Goal: Task Accomplishment & Management: Use online tool/utility

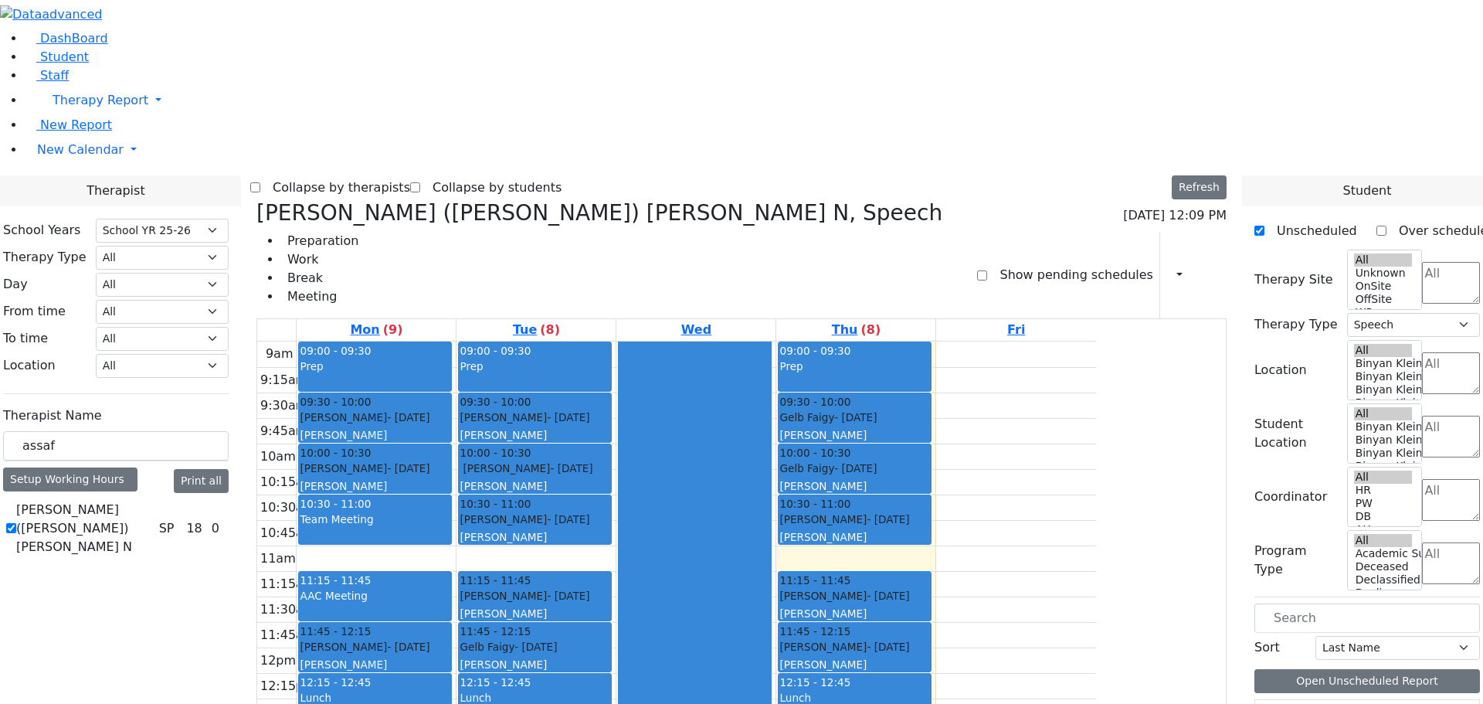
select select "212"
select select "3"
drag, startPoint x: 247, startPoint y: 265, endPoint x: 103, endPoint y: 271, distance: 143.8
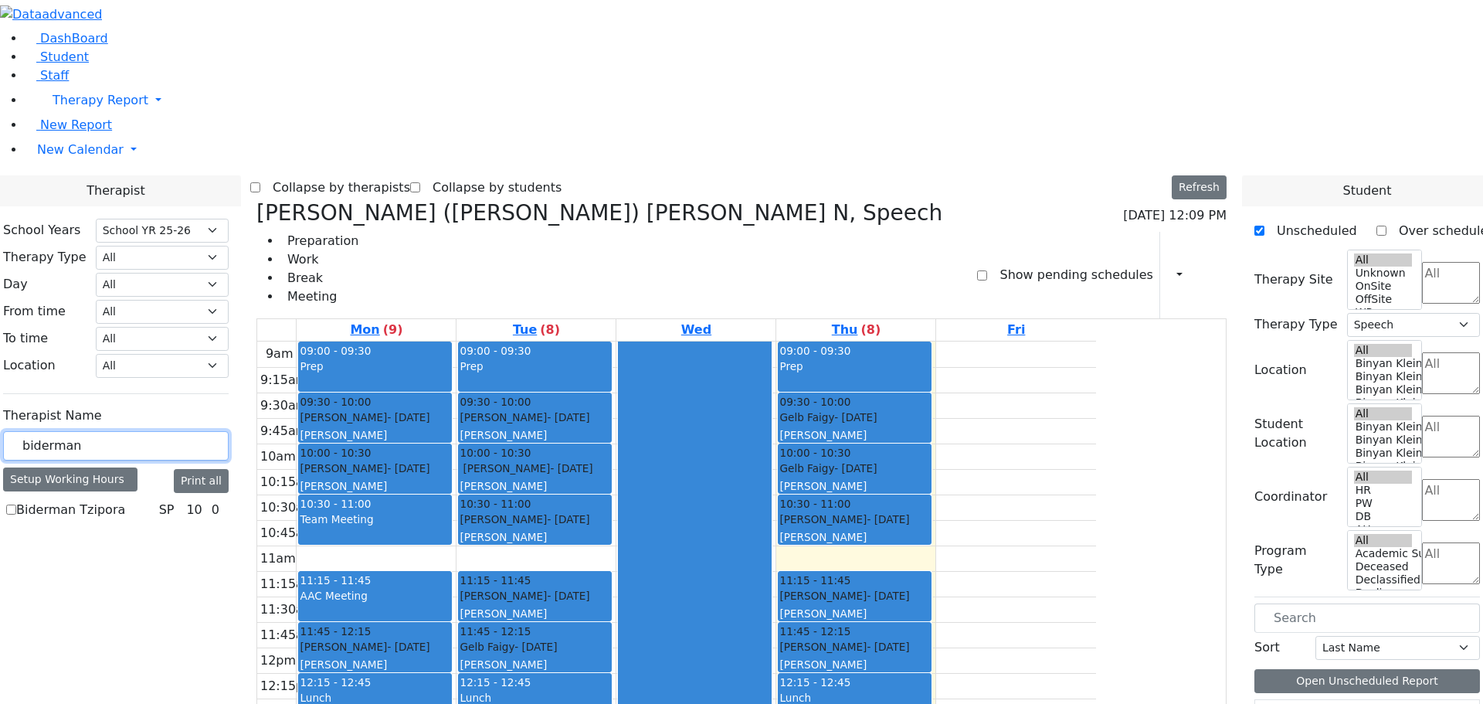
type input "biderman"
click at [125, 500] on label "Biderman Tzipora" at bounding box center [70, 509] width 109 height 19
click at [16, 504] on input "Biderman Tzipora" at bounding box center [11, 509] width 10 height 10
checkbox input "true"
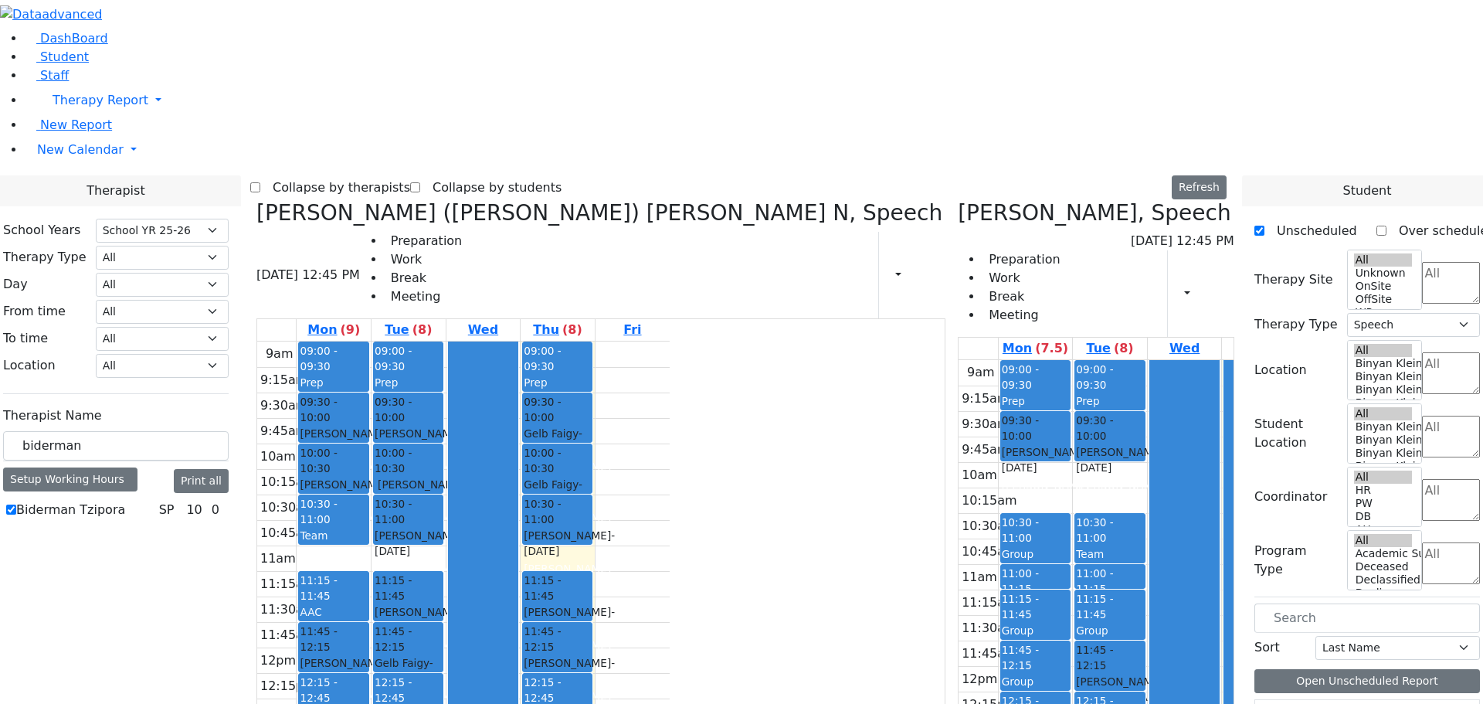
click at [256, 200] on icon at bounding box center [256, 212] width 0 height 25
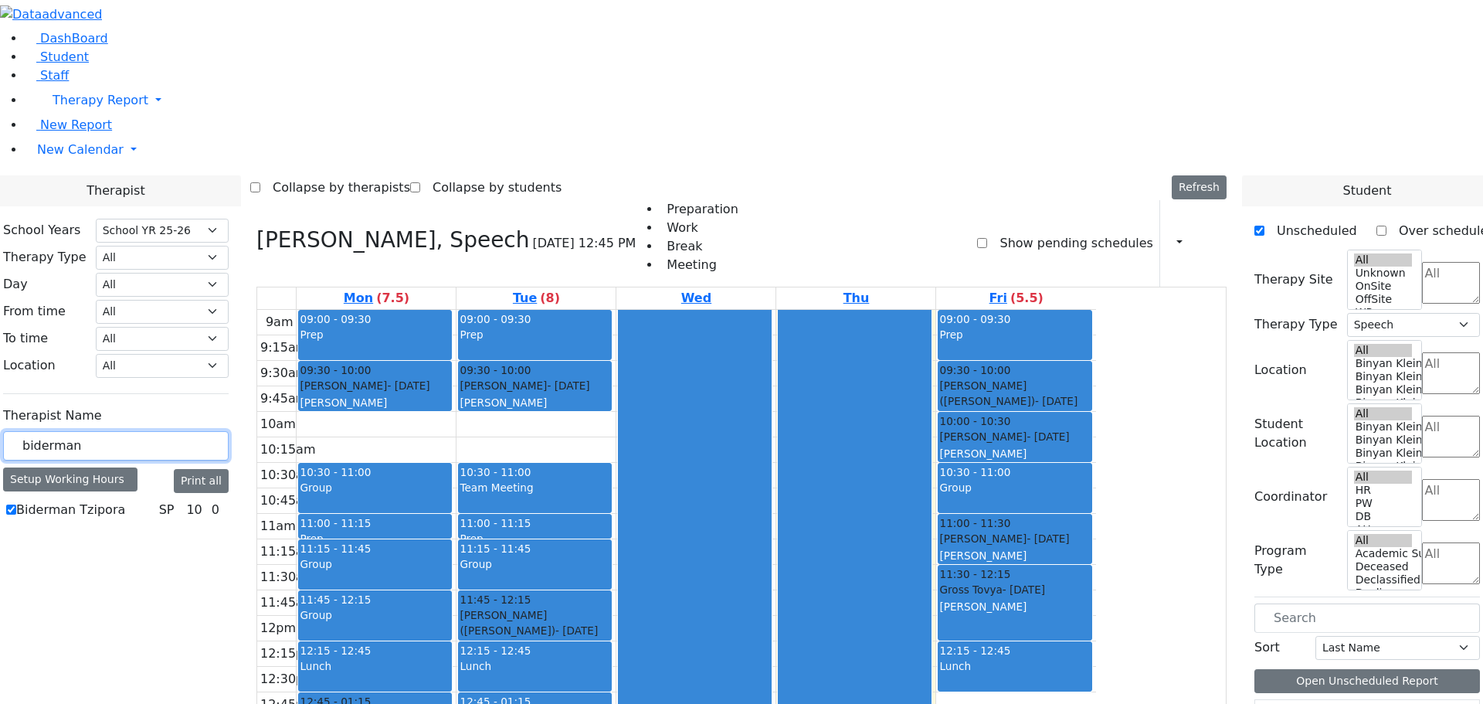
drag, startPoint x: 259, startPoint y: 270, endPoint x: 17, endPoint y: 273, distance: 242.5
type input "[PERSON_NAME]"
click at [119, 500] on label "[PERSON_NAME]" at bounding box center [67, 509] width 103 height 19
click at [16, 504] on input "[PERSON_NAME]" at bounding box center [11, 509] width 10 height 10
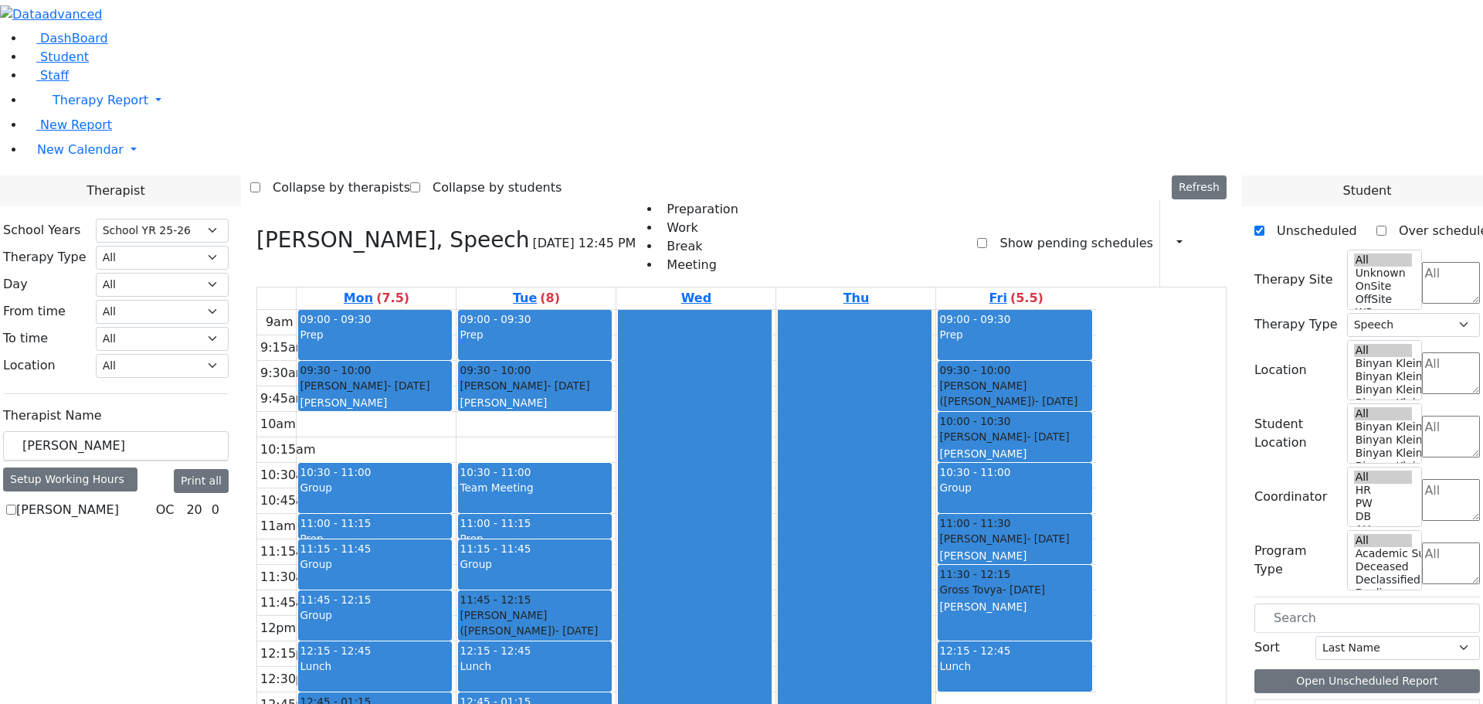
checkbox input "true"
select select "1"
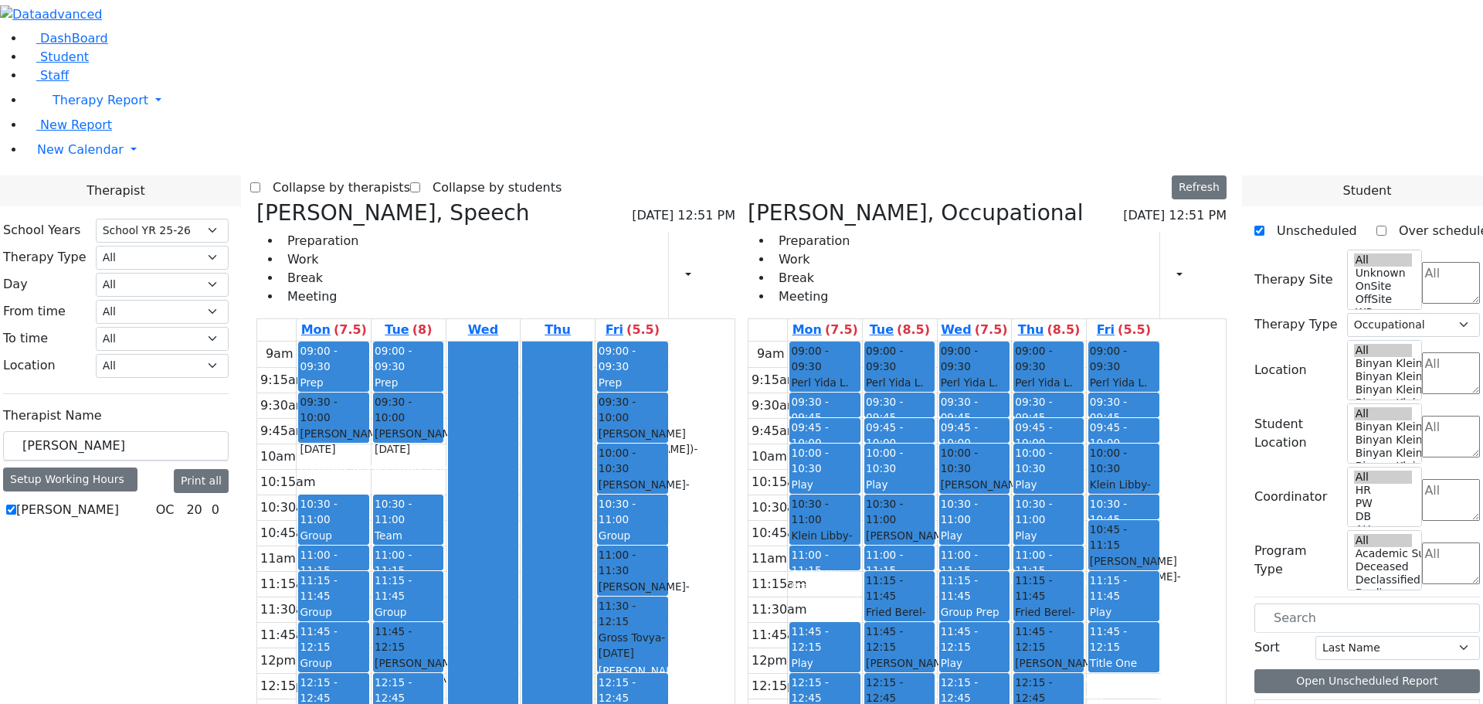
click at [256, 200] on icon at bounding box center [256, 212] width 0 height 25
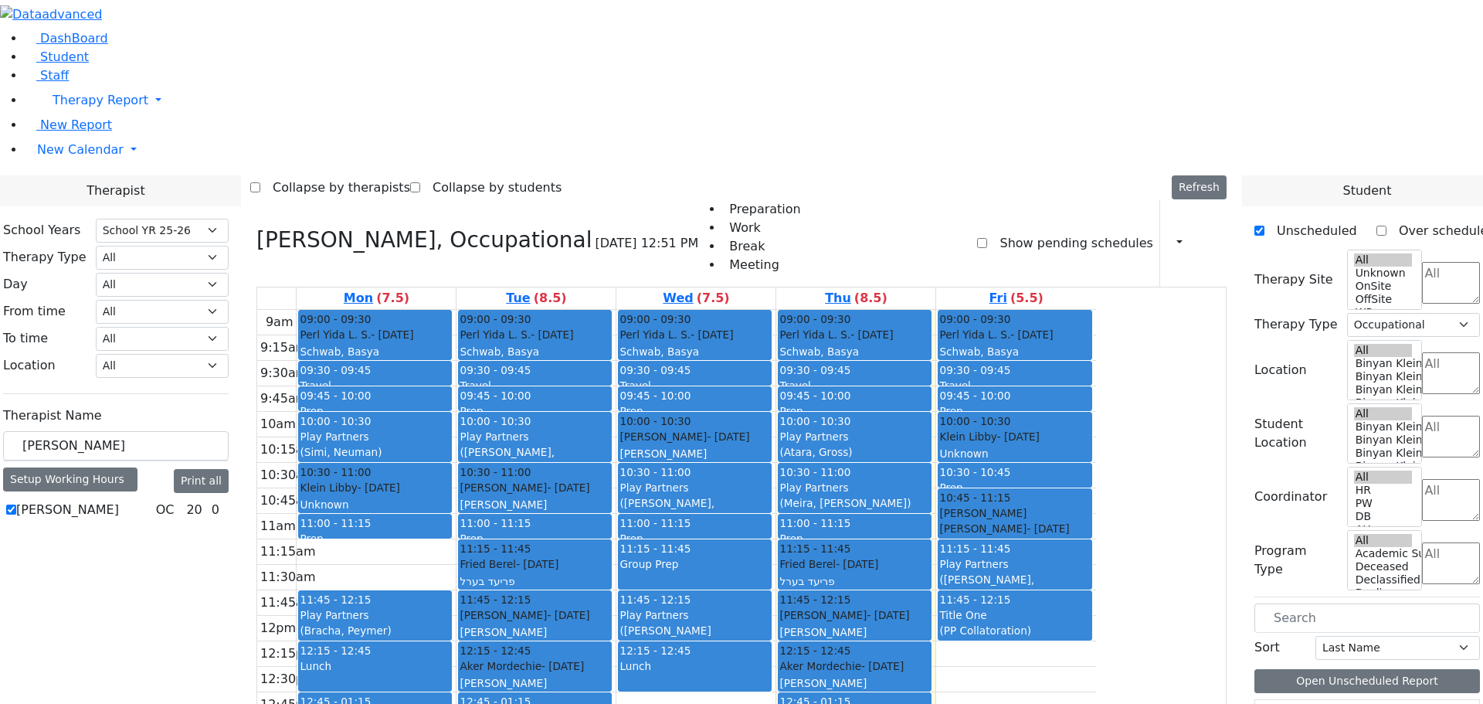
click at [256, 227] on icon at bounding box center [256, 239] width 0 height 25
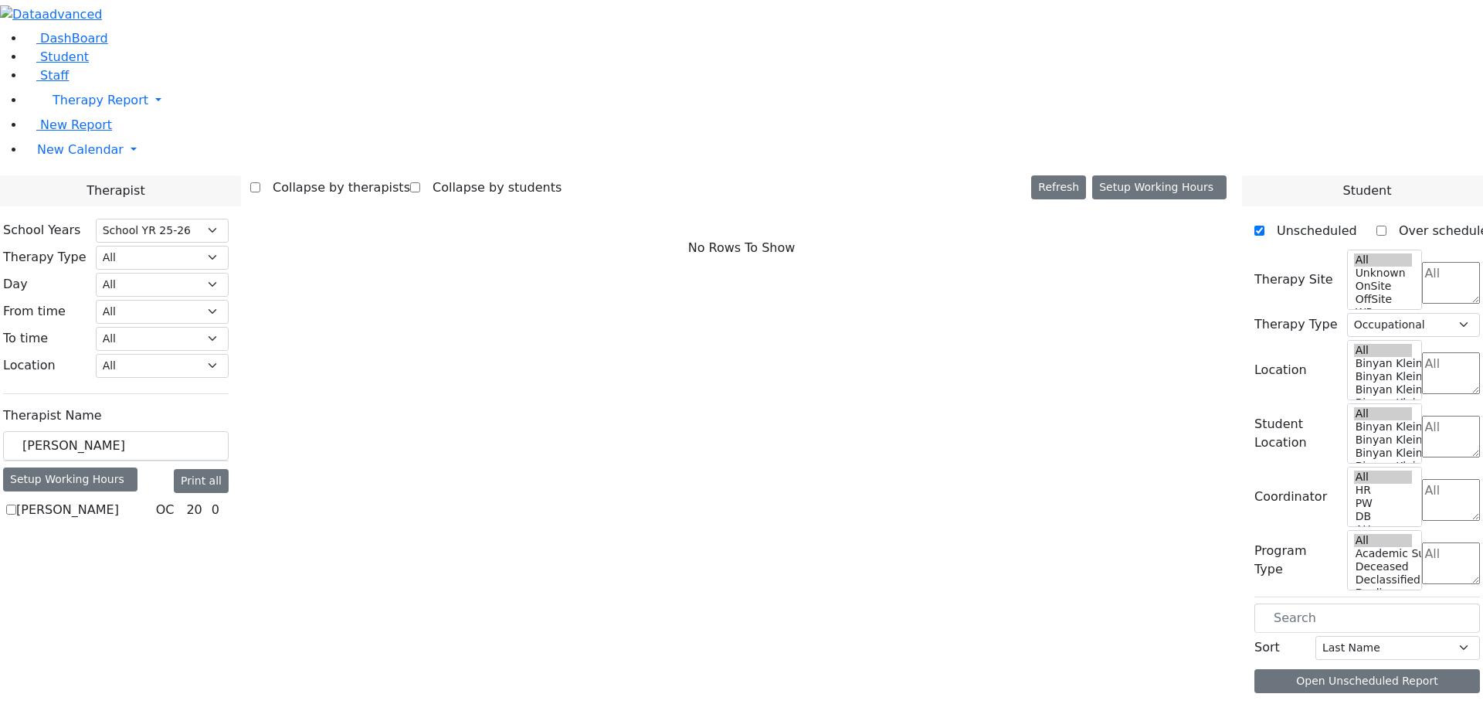
select select
checkbox input "false"
drag, startPoint x: 246, startPoint y: 266, endPoint x: 89, endPoint y: 262, distance: 156.8
type input "biderm"
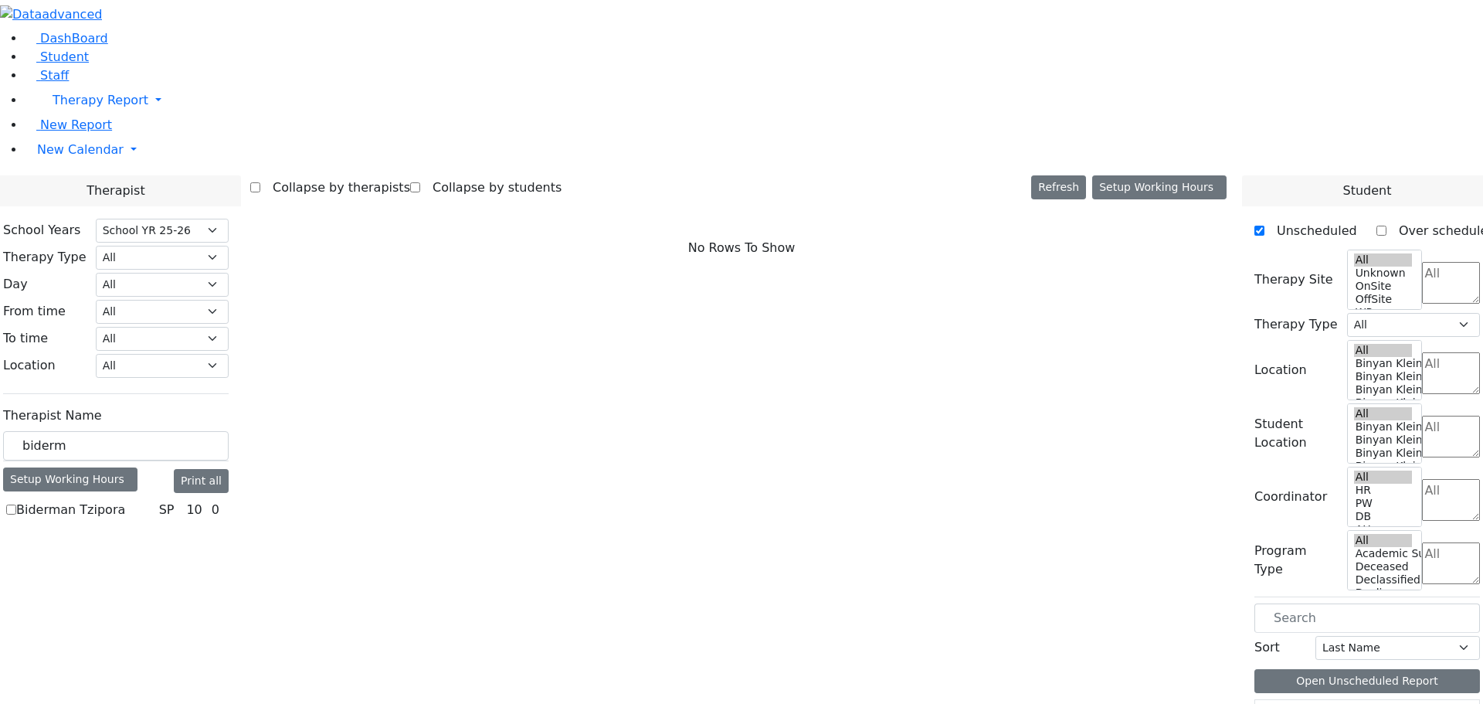
click at [125, 500] on label "Biderman Tzipora" at bounding box center [70, 509] width 109 height 19
click at [16, 504] on input "Biderman Tzipora" at bounding box center [11, 509] width 10 height 10
checkbox input "true"
select select "3"
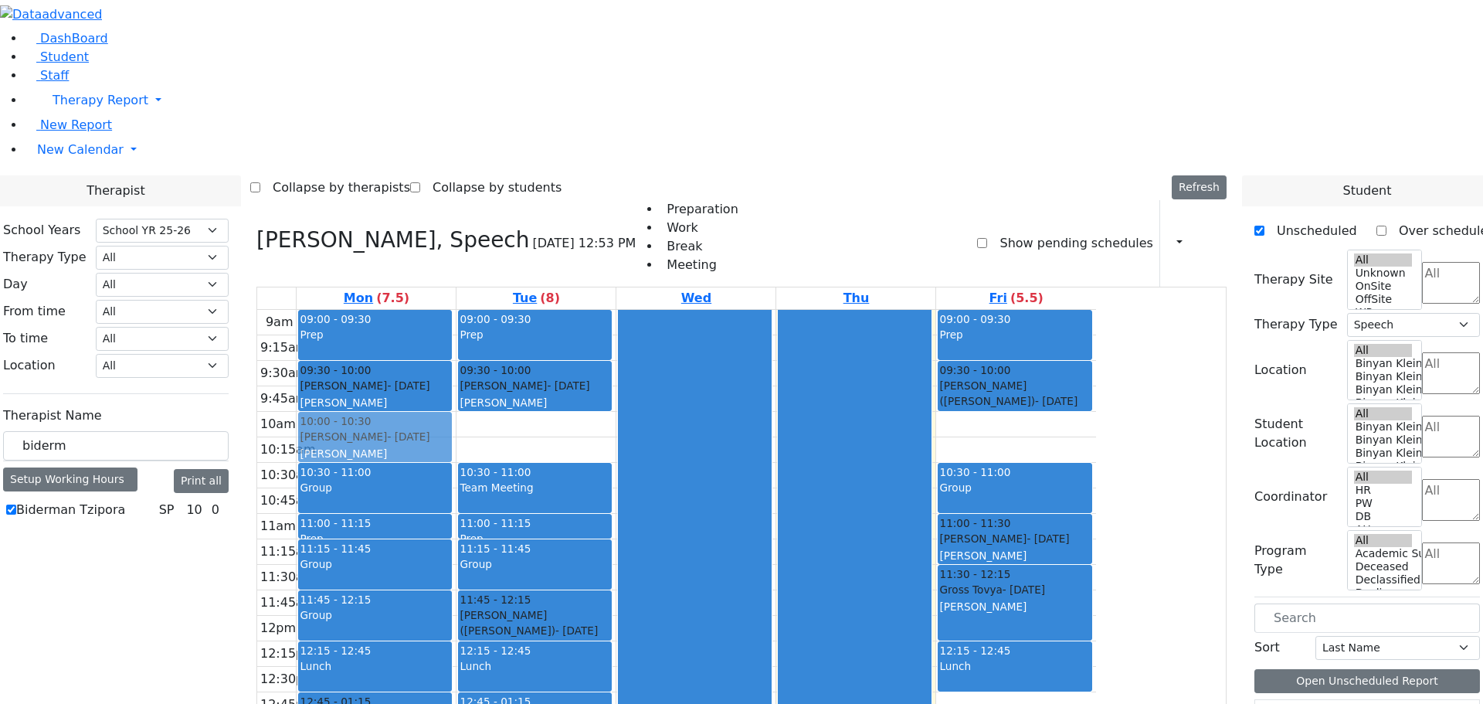
drag, startPoint x: 1175, startPoint y: 224, endPoint x: 583, endPoint y: 219, distance: 592.3
click at [583, 310] on tr "09:00 - 09:30 Prep 09:30 - 10:00 [PERSON_NAME] - [DATE] [PERSON_NAME] 10:30 - 1…" at bounding box center [676, 616] width 839 height 612
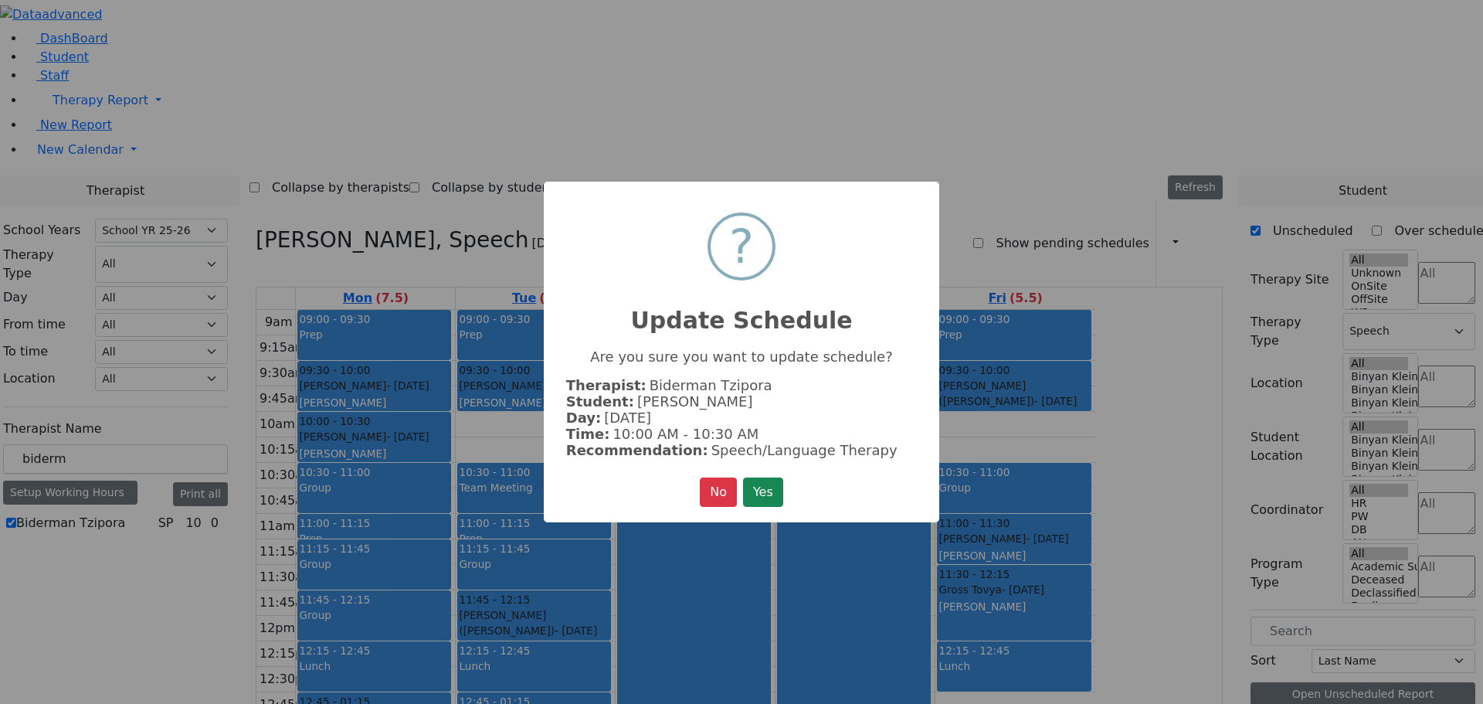
click at [766, 493] on button "Yes" at bounding box center [763, 491] width 40 height 29
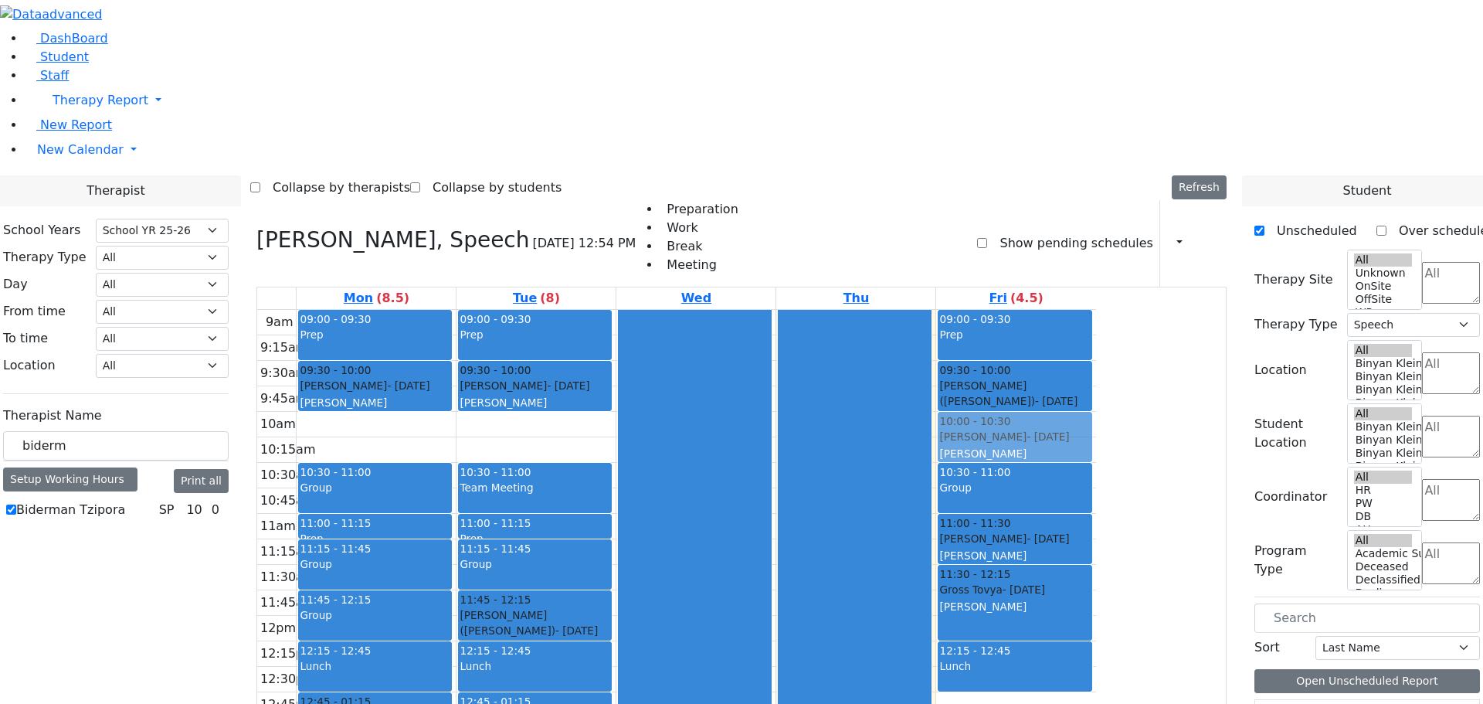
drag, startPoint x: 511, startPoint y: 214, endPoint x: 1084, endPoint y: 212, distance: 573.0
click at [1094, 310] on tr "09:00 - 09:30 Prep 09:30 - 10:00 [PERSON_NAME] - [DATE] [PERSON_NAME] 10:00 - 1…" at bounding box center [676, 616] width 839 height 612
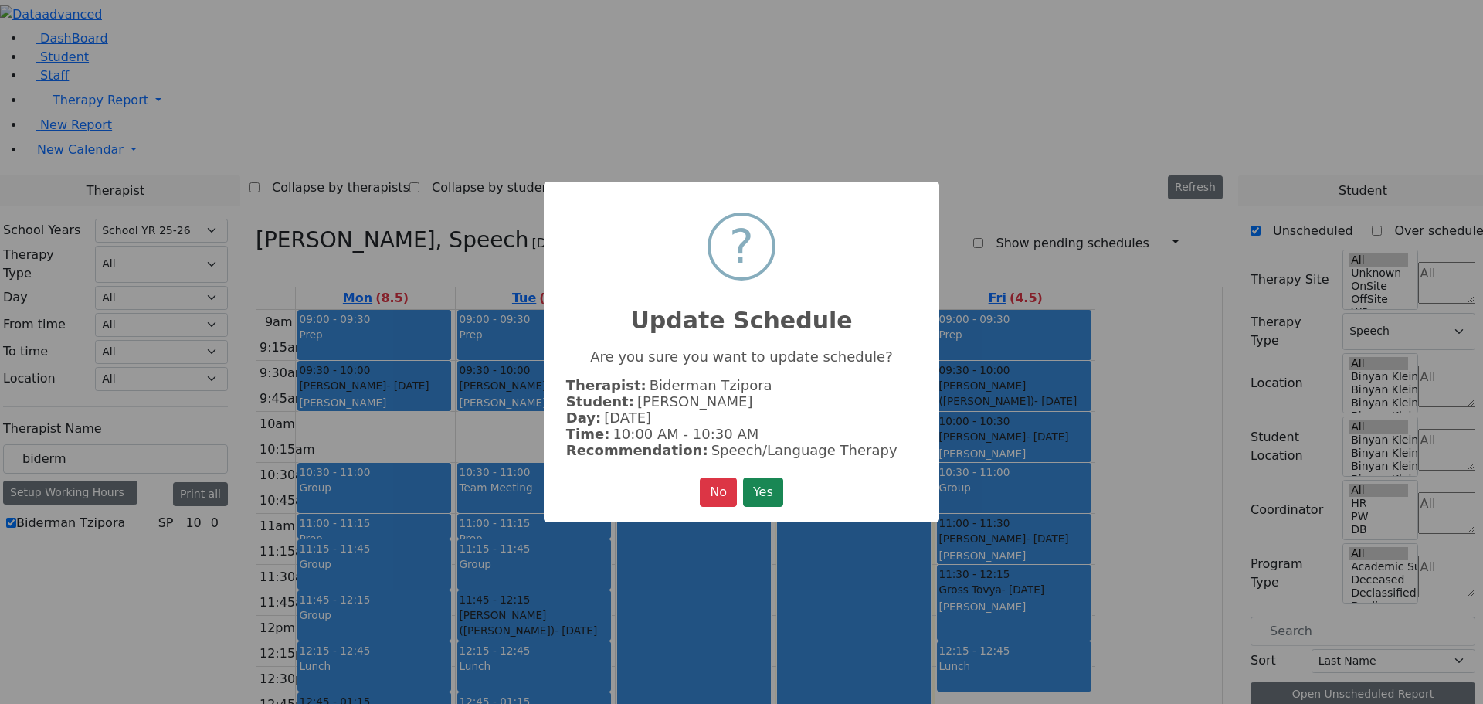
click at [757, 495] on button "Yes" at bounding box center [763, 491] width 40 height 29
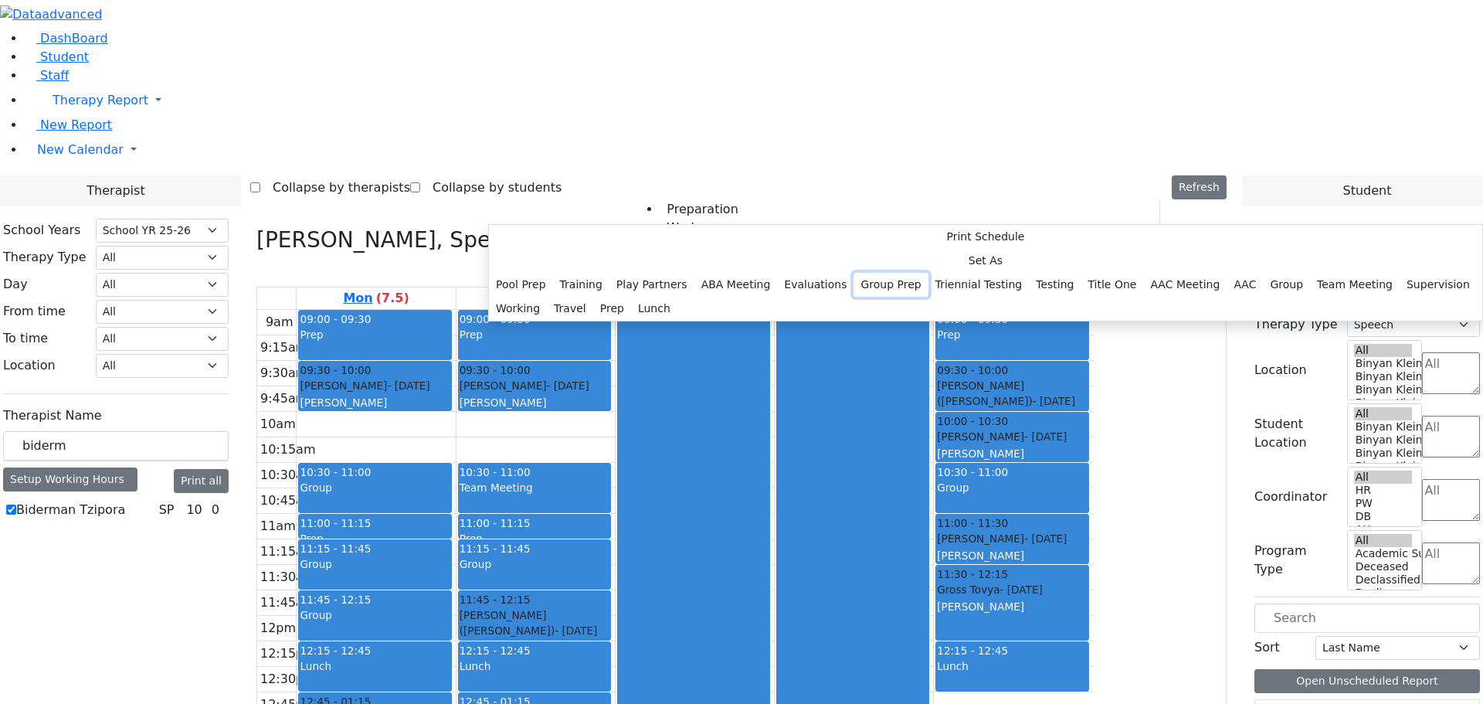
click at [853, 297] on button "Group Prep" at bounding box center [890, 285] width 74 height 24
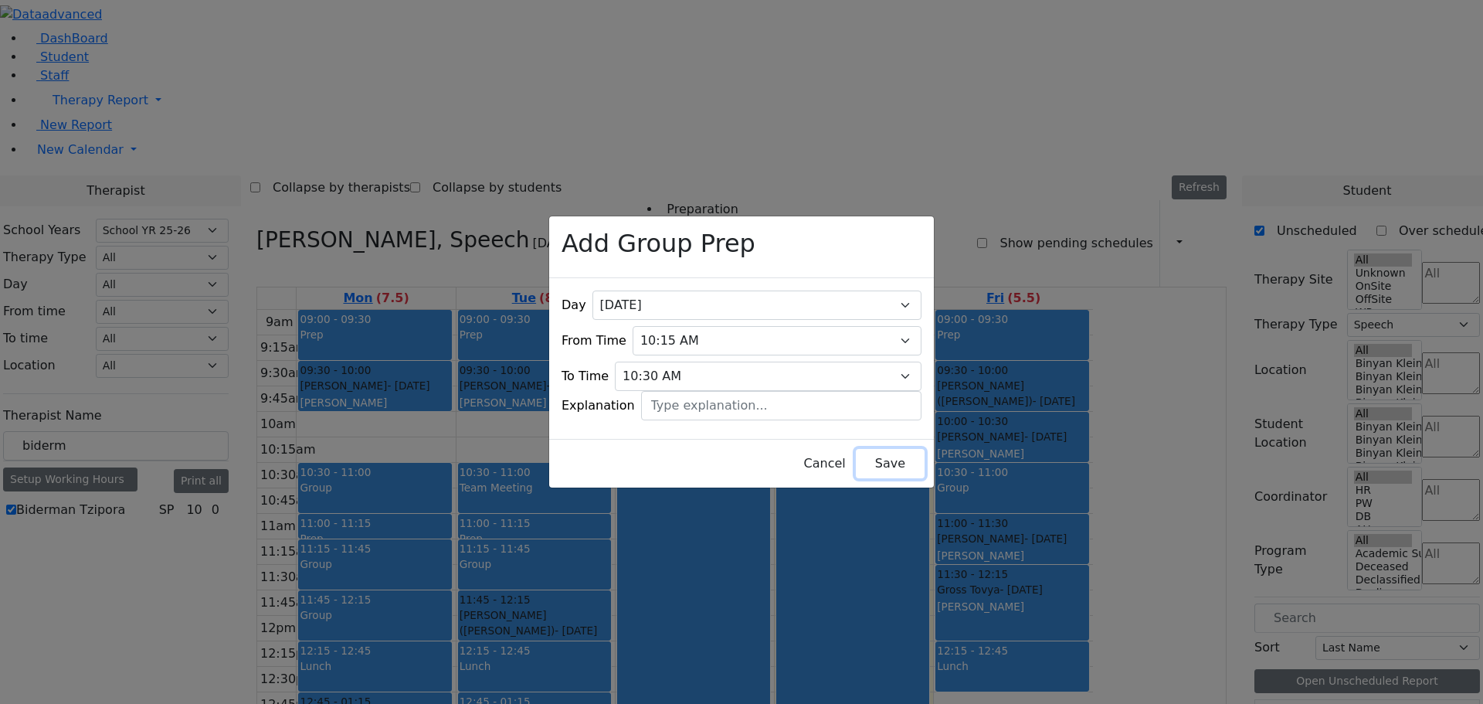
click at [856, 455] on button "Save" at bounding box center [890, 463] width 69 height 29
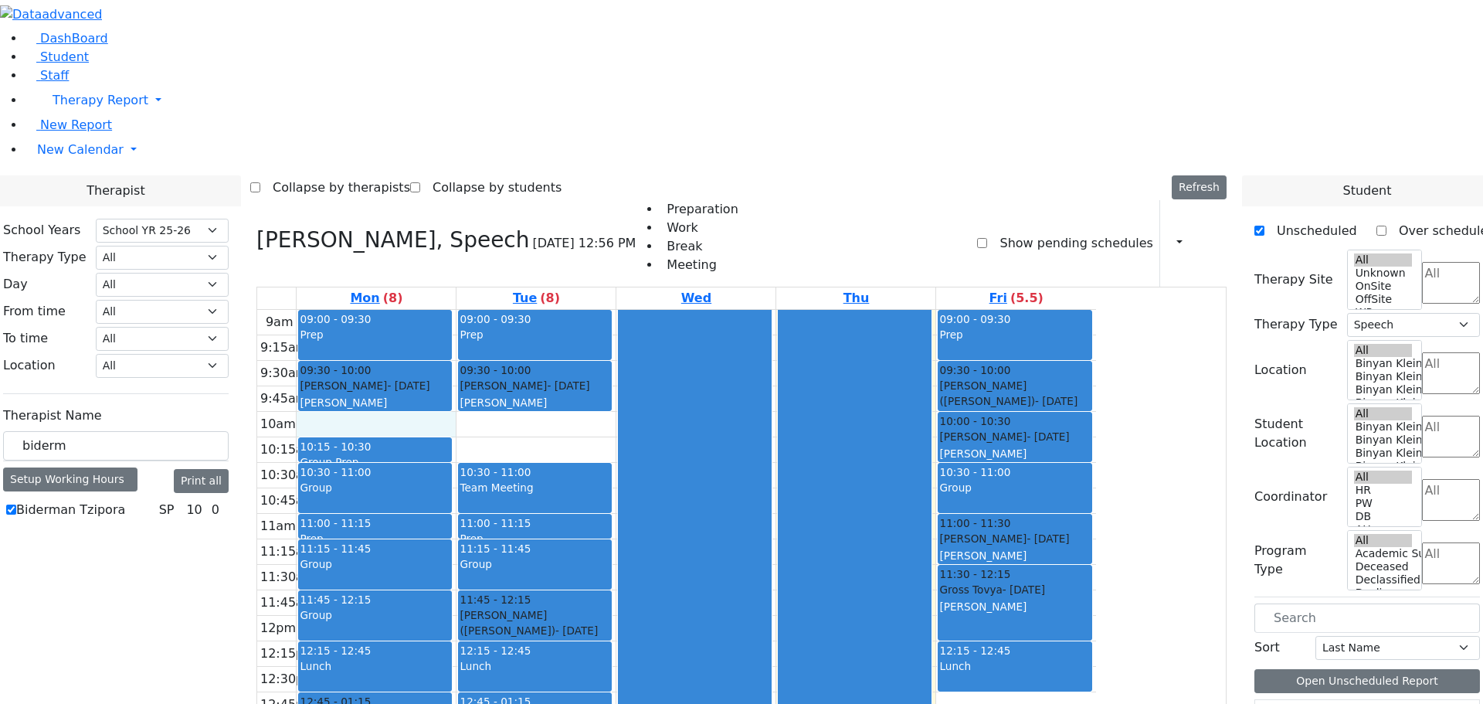
click at [513, 310] on div "9am 9:15am 9:30am 9:45am 10am 10:15am 10:30am 10:45am 11am 11:15am 11:30am 11:4…" at bounding box center [676, 616] width 839 height 612
drag, startPoint x: 516, startPoint y: 227, endPoint x: 516, endPoint y: 208, distance: 19.3
click at [456, 310] on div "09:00 - 09:30 Prep 09:30 - 10:00 [PERSON_NAME] - [DATE] [PERSON_NAME] 10:15 - 1…" at bounding box center [376, 616] width 159 height 612
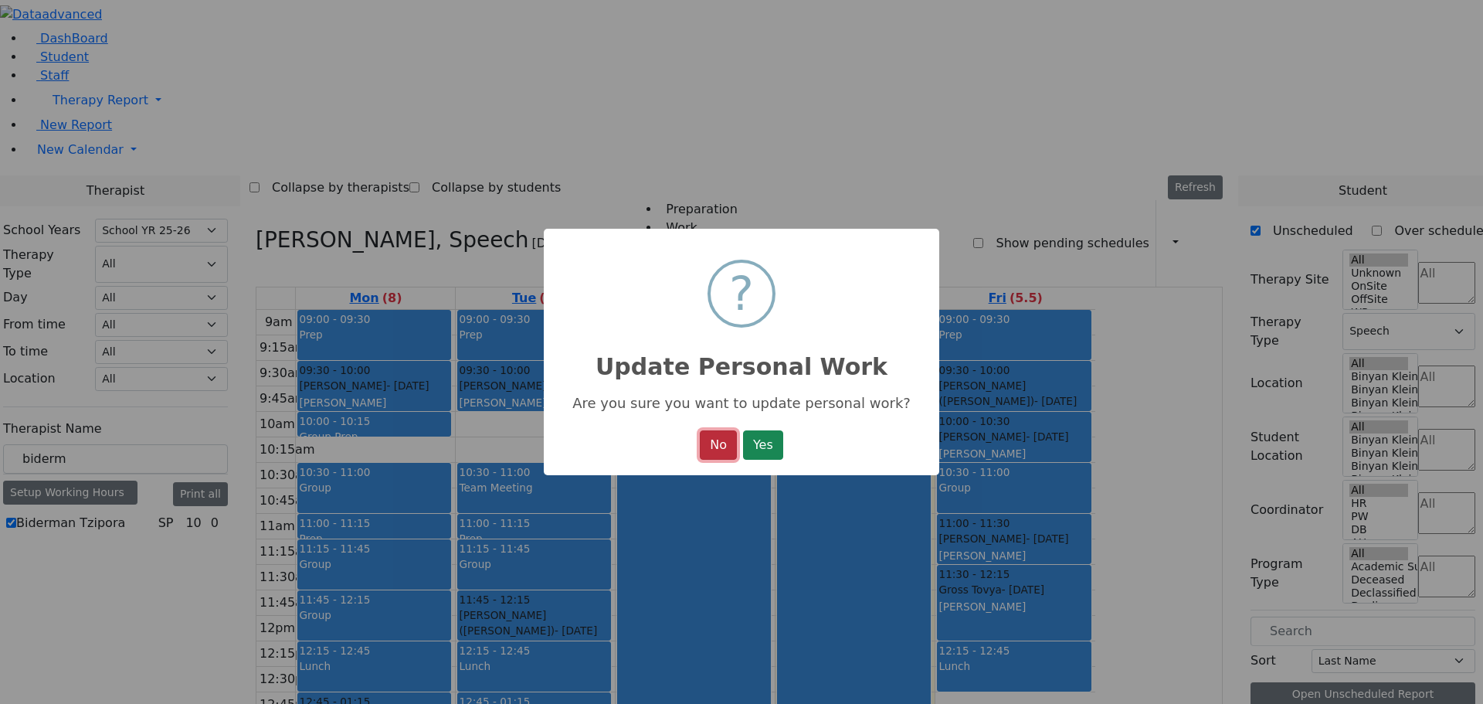
click at [710, 443] on button "No" at bounding box center [718, 444] width 37 height 29
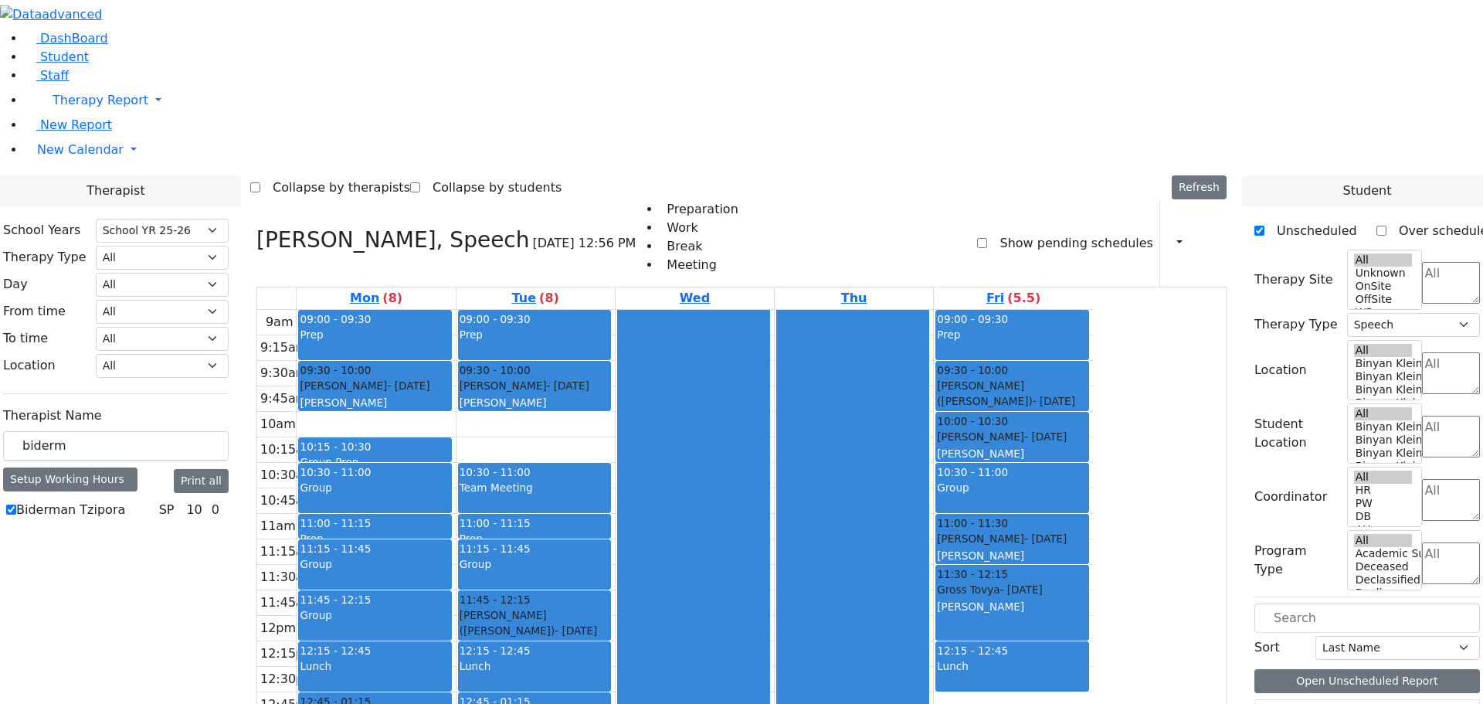
click at [449, 454] on div "Group Prep" at bounding box center [375, 461] width 150 height 15
click at [449, 439] on div "10:15 - 10:30" at bounding box center [375, 446] width 150 height 15
click at [598, 248] on button "Delete Group Prep" at bounding box center [637, 255] width 114 height 24
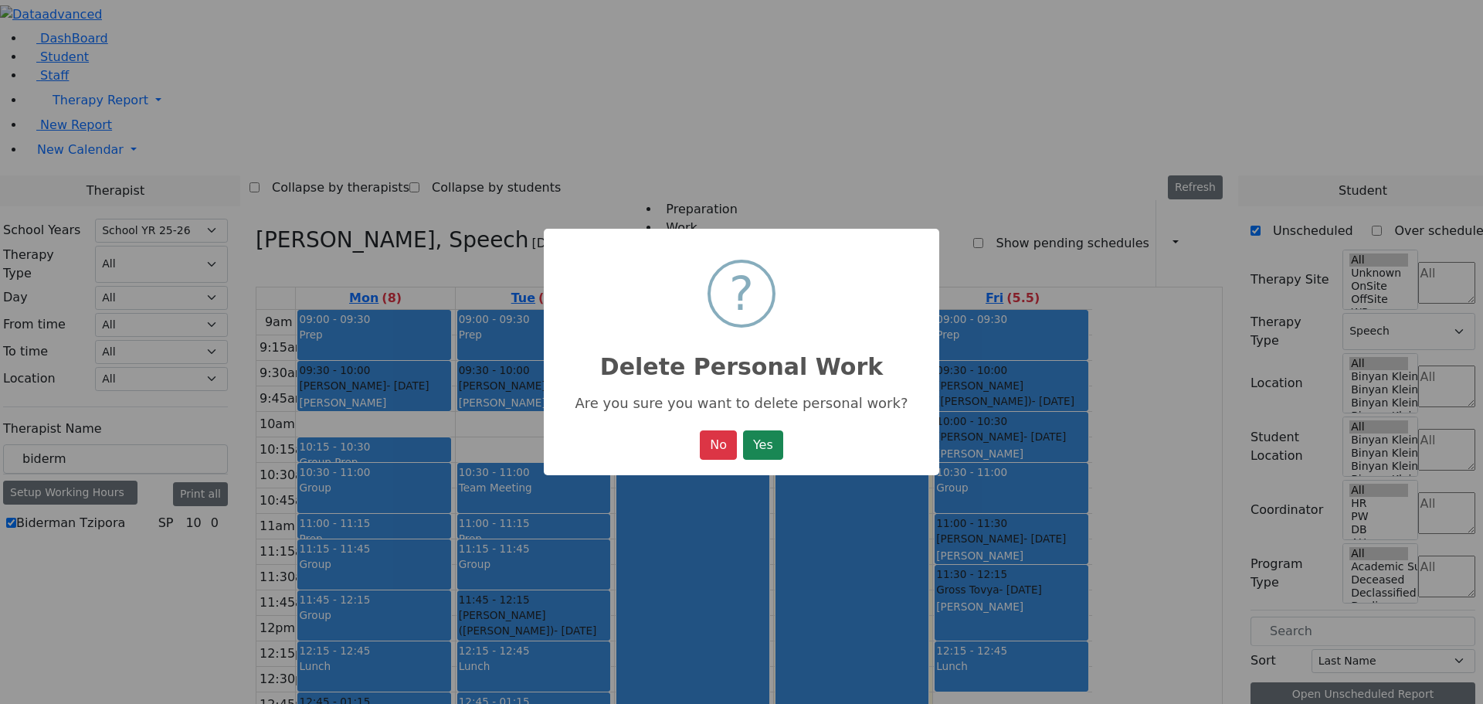
click at [783, 449] on button "Yes" at bounding box center [763, 444] width 40 height 29
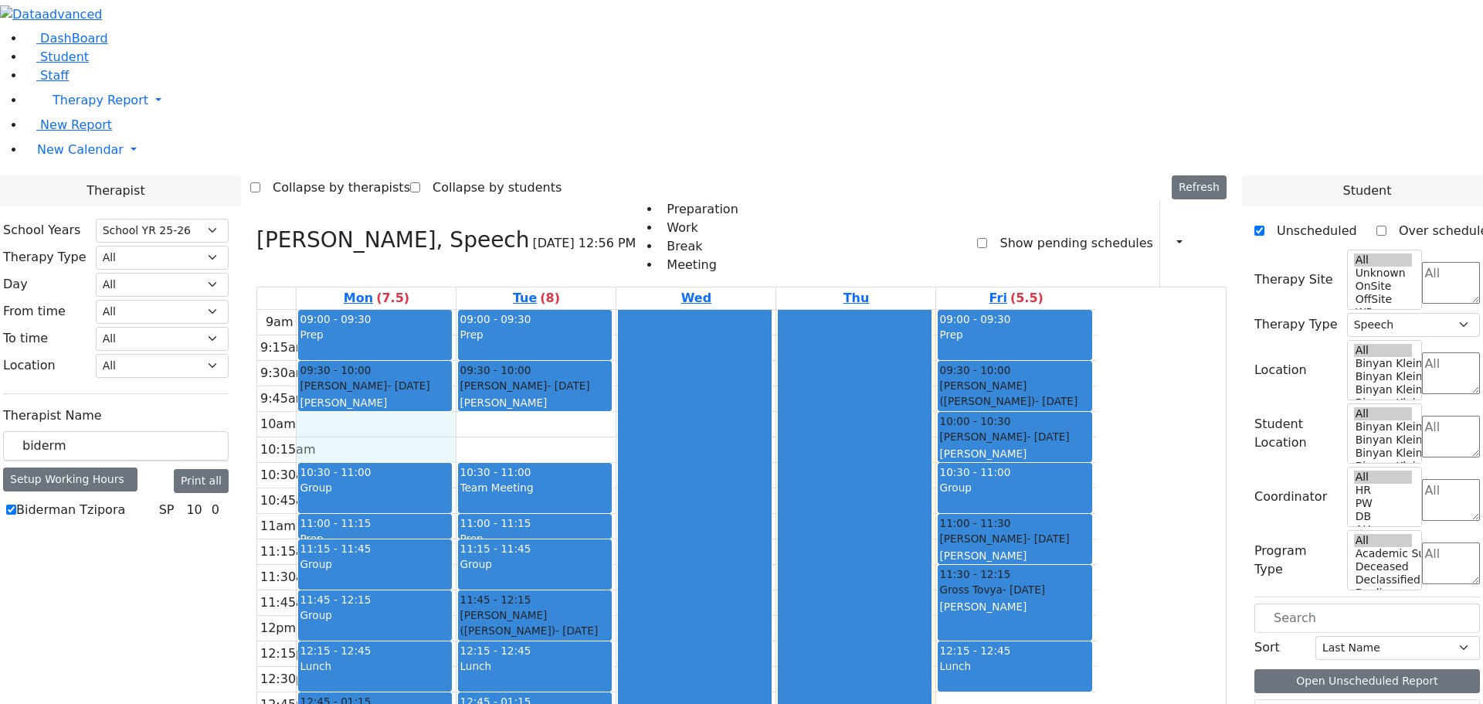
drag, startPoint x: 455, startPoint y: 209, endPoint x: 589, endPoint y: 242, distance: 138.2
click at [589, 310] on div "9am 9:15am 9:30am 9:45am 10am 10:15am 10:30am 10:45am 11am 11:15am 11:30am 11:4…" at bounding box center [676, 616] width 839 height 612
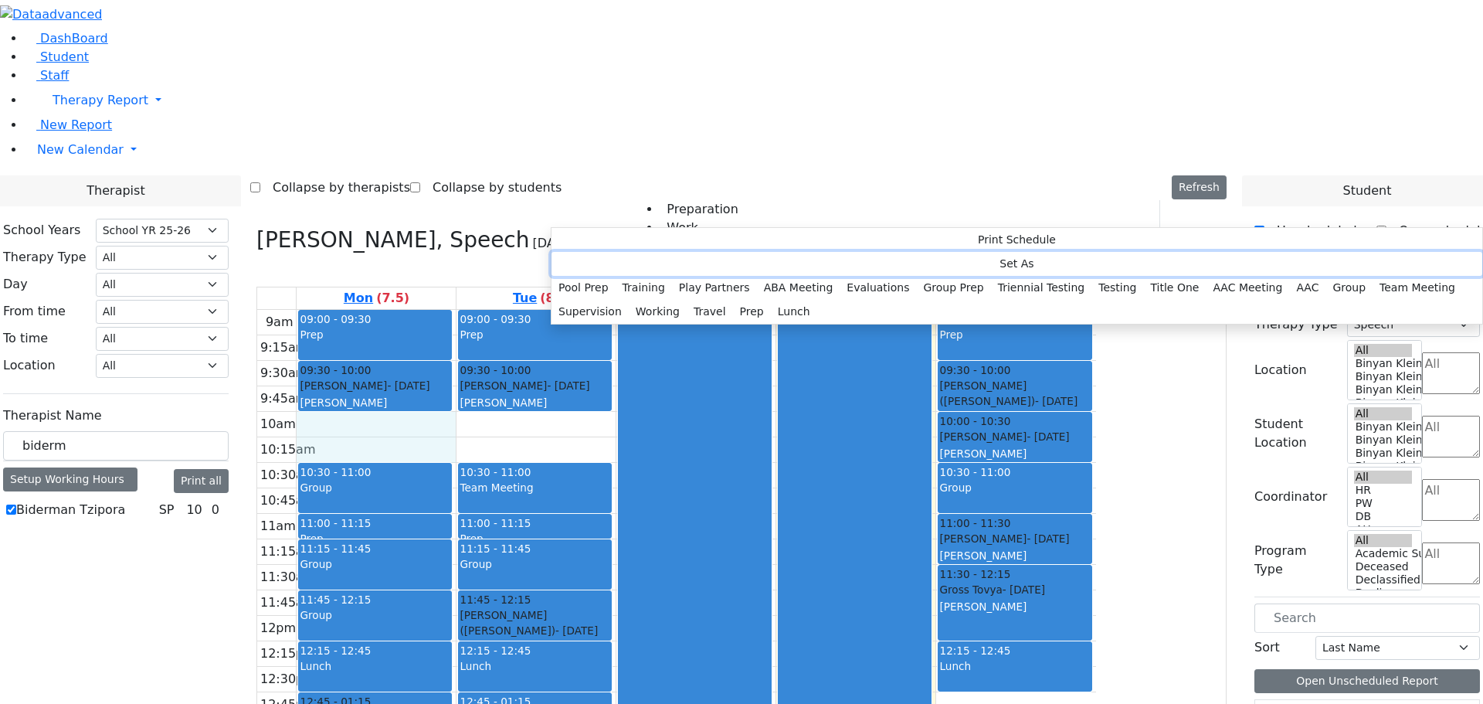
click at [605, 259] on button "Set As" at bounding box center [1016, 264] width 931 height 24
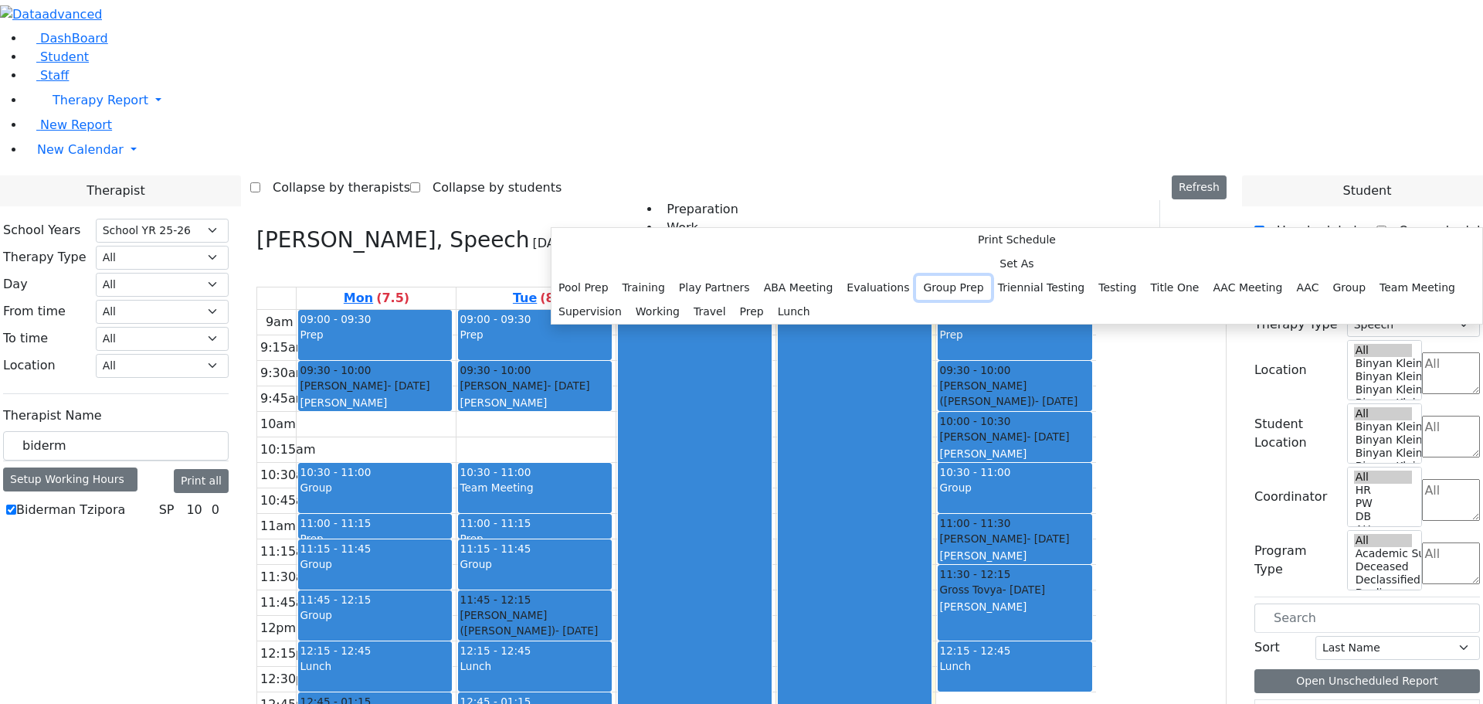
click at [916, 300] on button "Group Prep" at bounding box center [953, 288] width 74 height 24
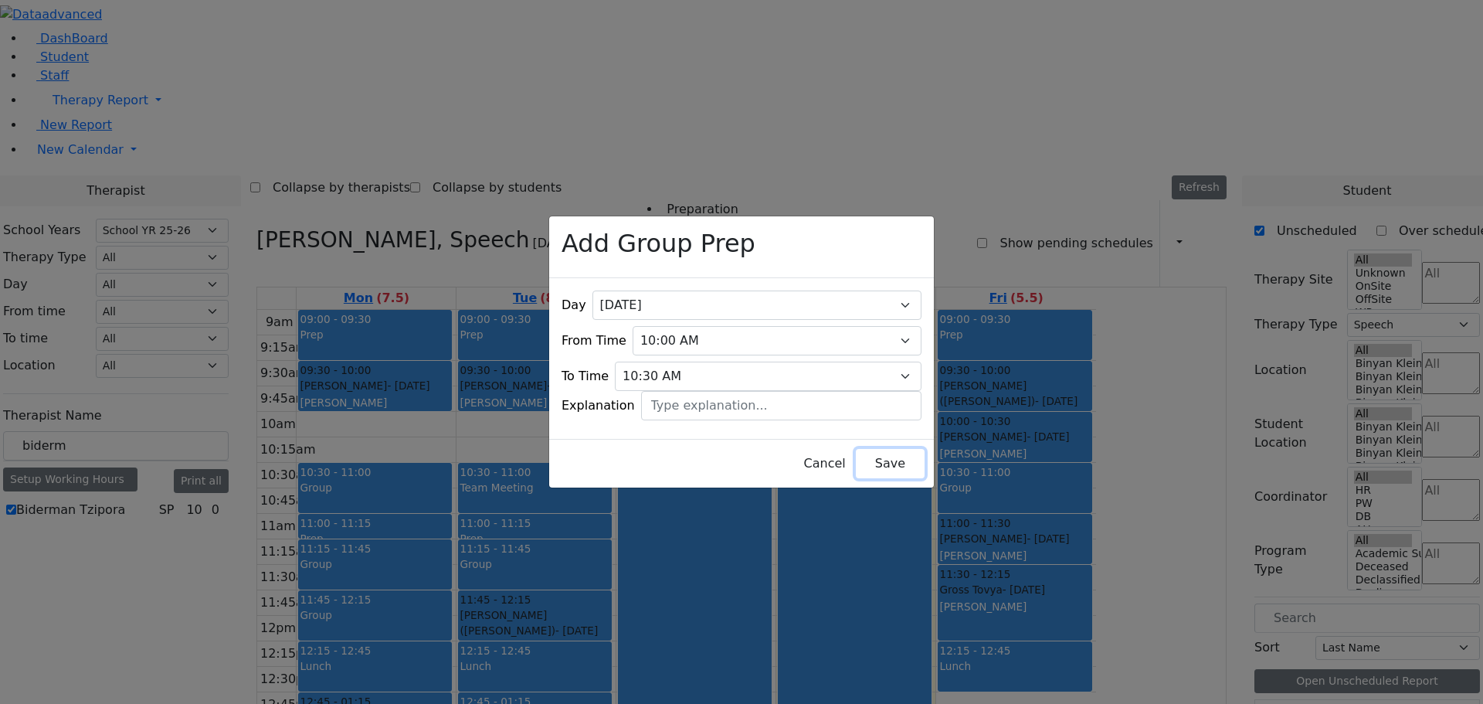
click at [862, 454] on button "Save" at bounding box center [890, 463] width 69 height 29
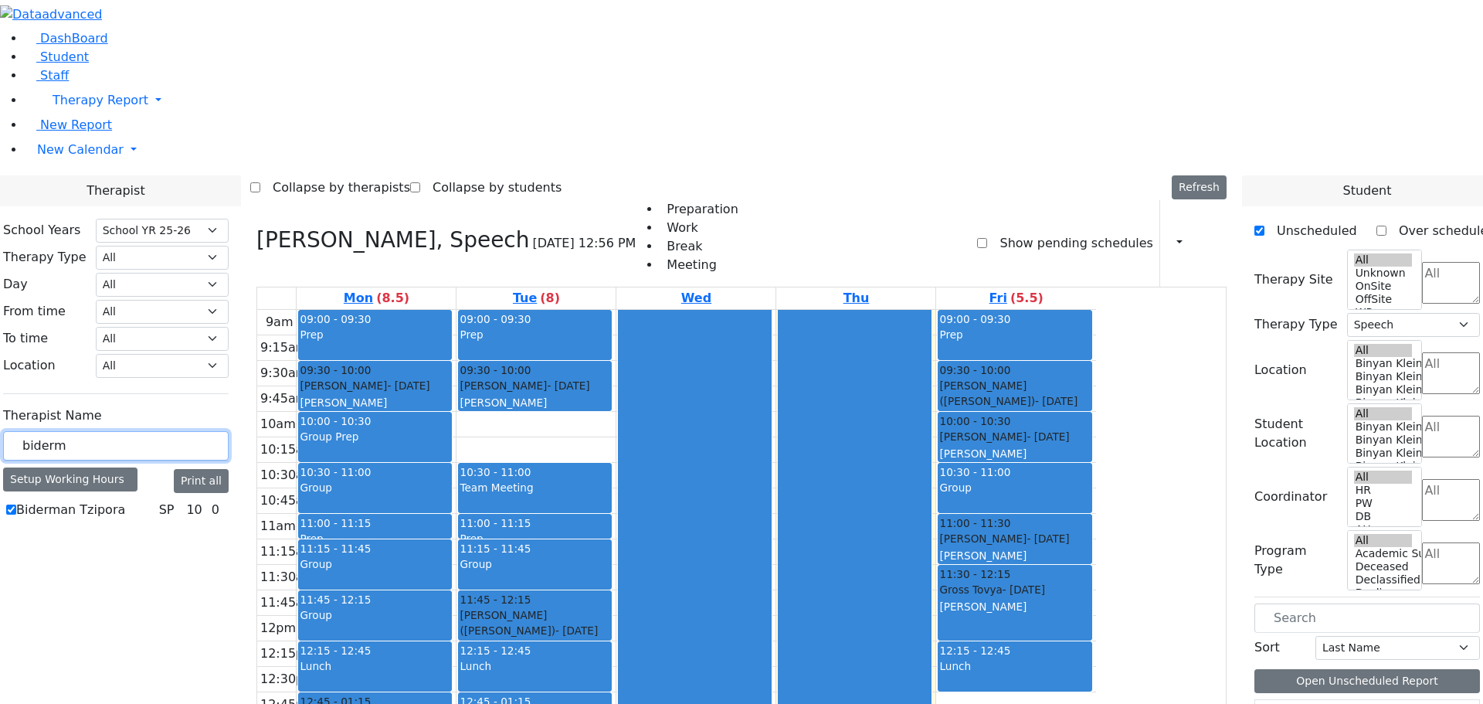
drag, startPoint x: 270, startPoint y: 280, endPoint x: 176, endPoint y: 279, distance: 94.2
click at [175, 283] on div "School Years Select School YR Summer YR 25 School YR 25-26 Summer YR 25 School …" at bounding box center [116, 370] width 250 height 328
type input "orlian"
click at [119, 500] on label "[PERSON_NAME]" at bounding box center [67, 509] width 103 height 19
click at [16, 504] on input "[PERSON_NAME]" at bounding box center [11, 509] width 10 height 10
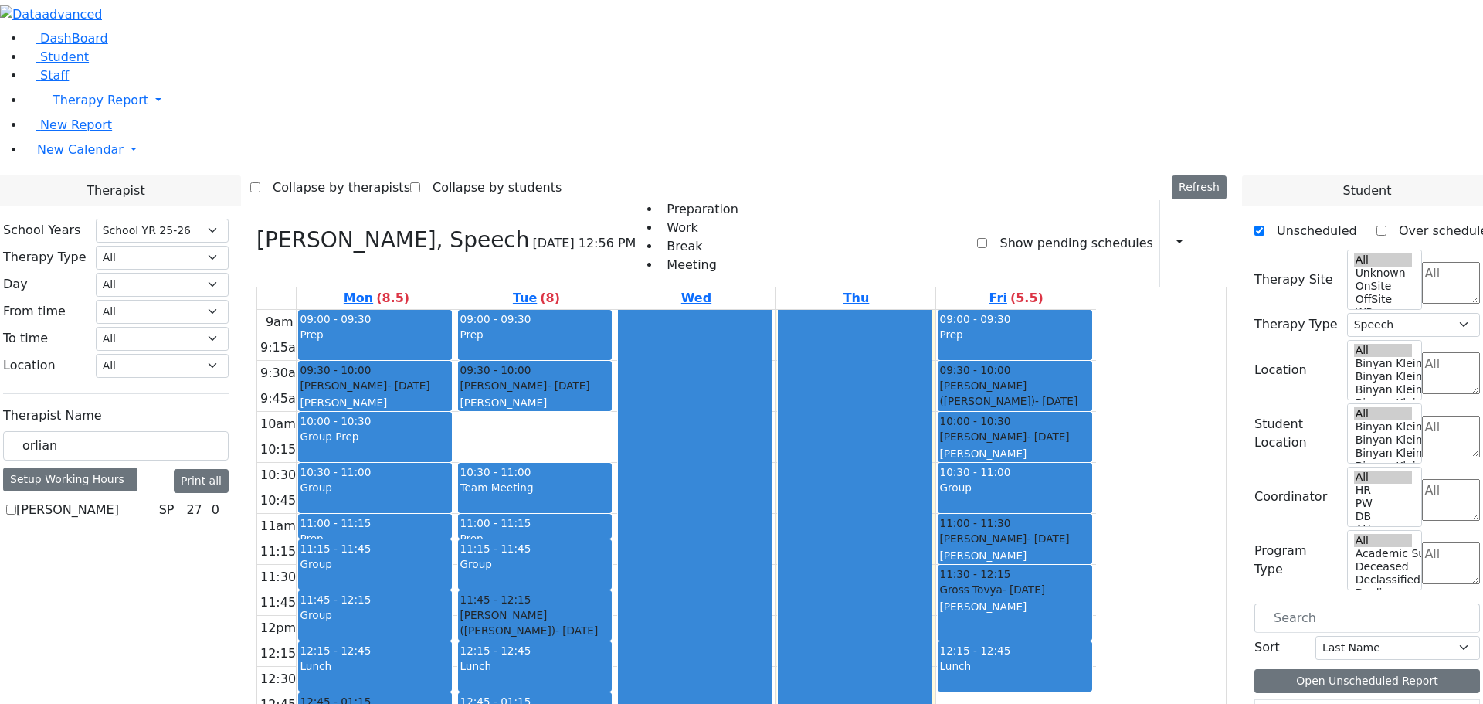
checkbox input "true"
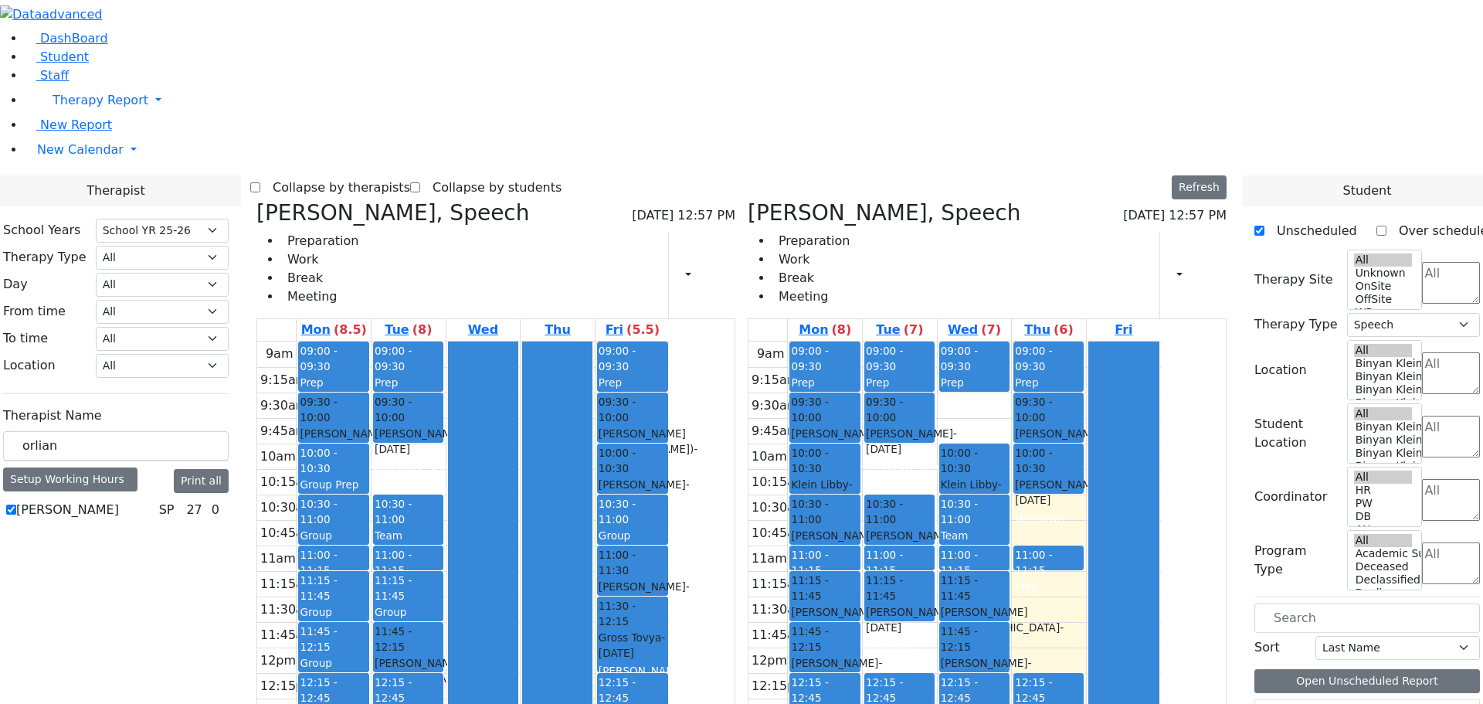
click at [670, 504] on div "9am 9:15am 9:30am 9:45am 10am 10:15am 10:30am 10:45am 11am 11:15am 11:30am 11:4…" at bounding box center [463, 647] width 412 height 612
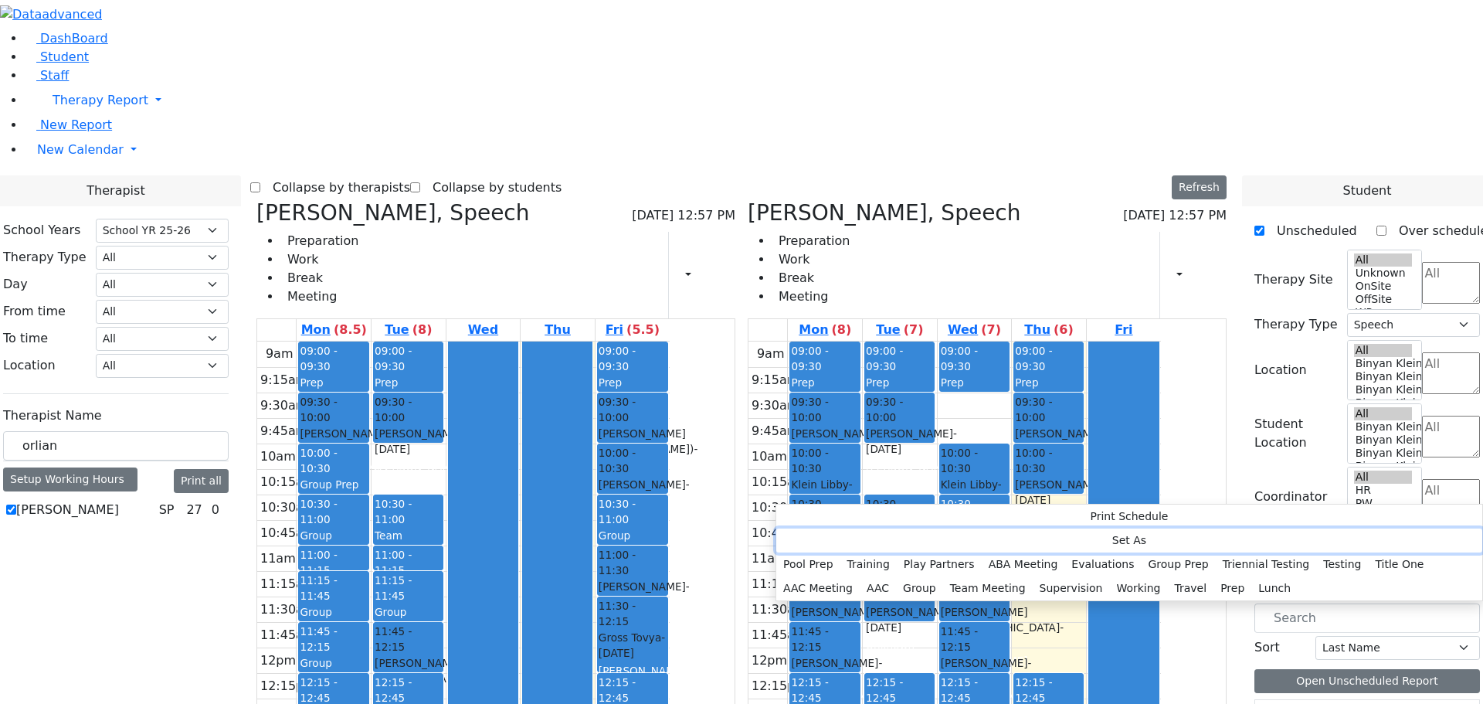
click at [827, 539] on button "Set As" at bounding box center [1129, 540] width 706 height 24
click at [1213, 576] on button "Prep" at bounding box center [1232, 588] width 38 height 24
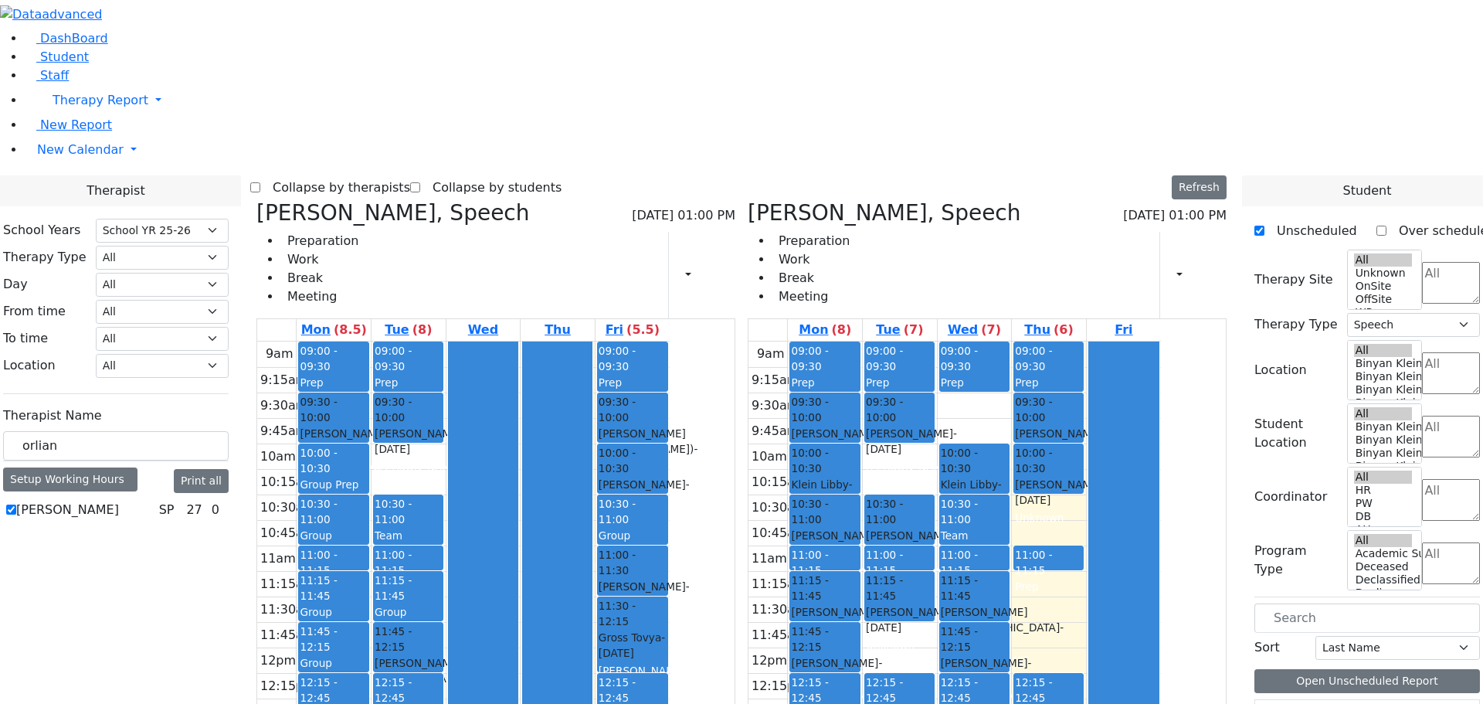
click at [748, 200] on span at bounding box center [748, 212] width 0 height 25
click at [748, 200] on icon at bounding box center [748, 212] width 0 height 25
select select
checkbox input "false"
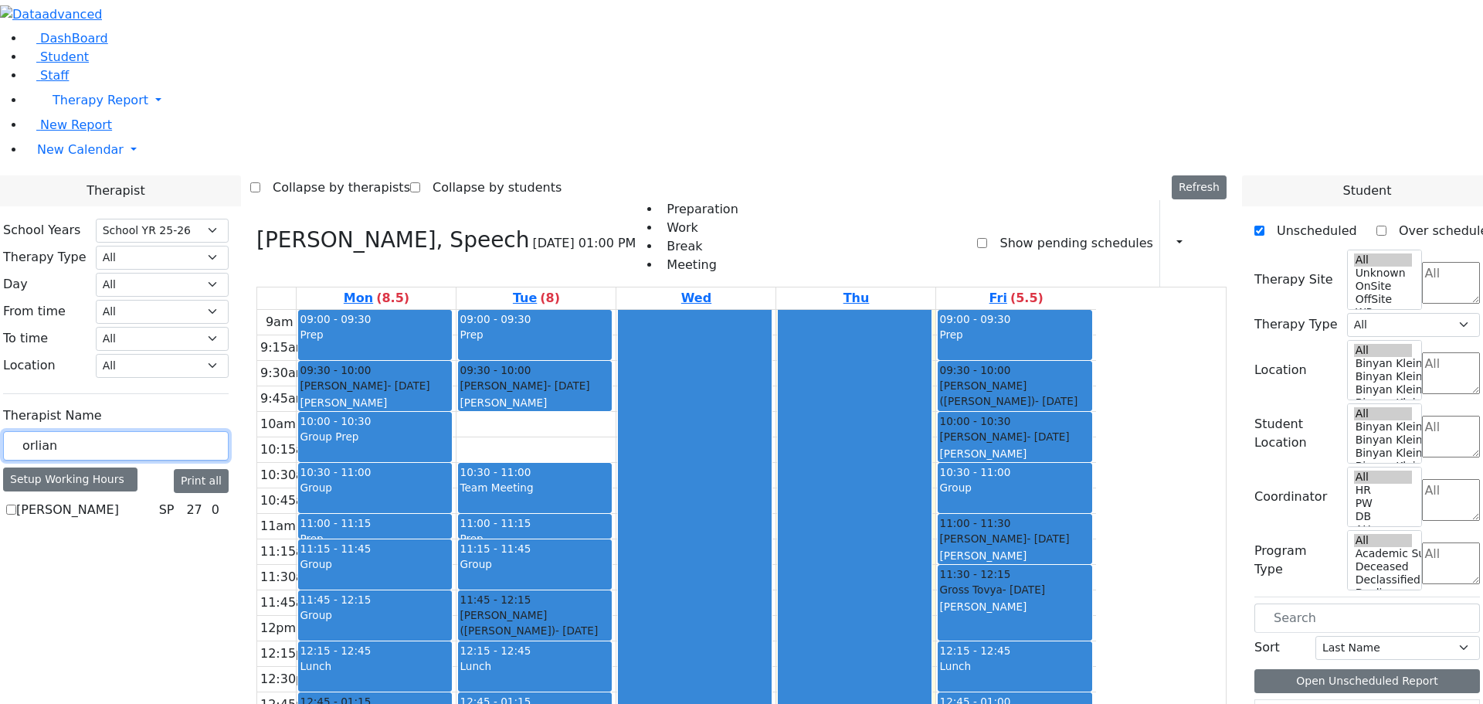
drag, startPoint x: 160, startPoint y: 271, endPoint x: 133, endPoint y: 264, distance: 27.9
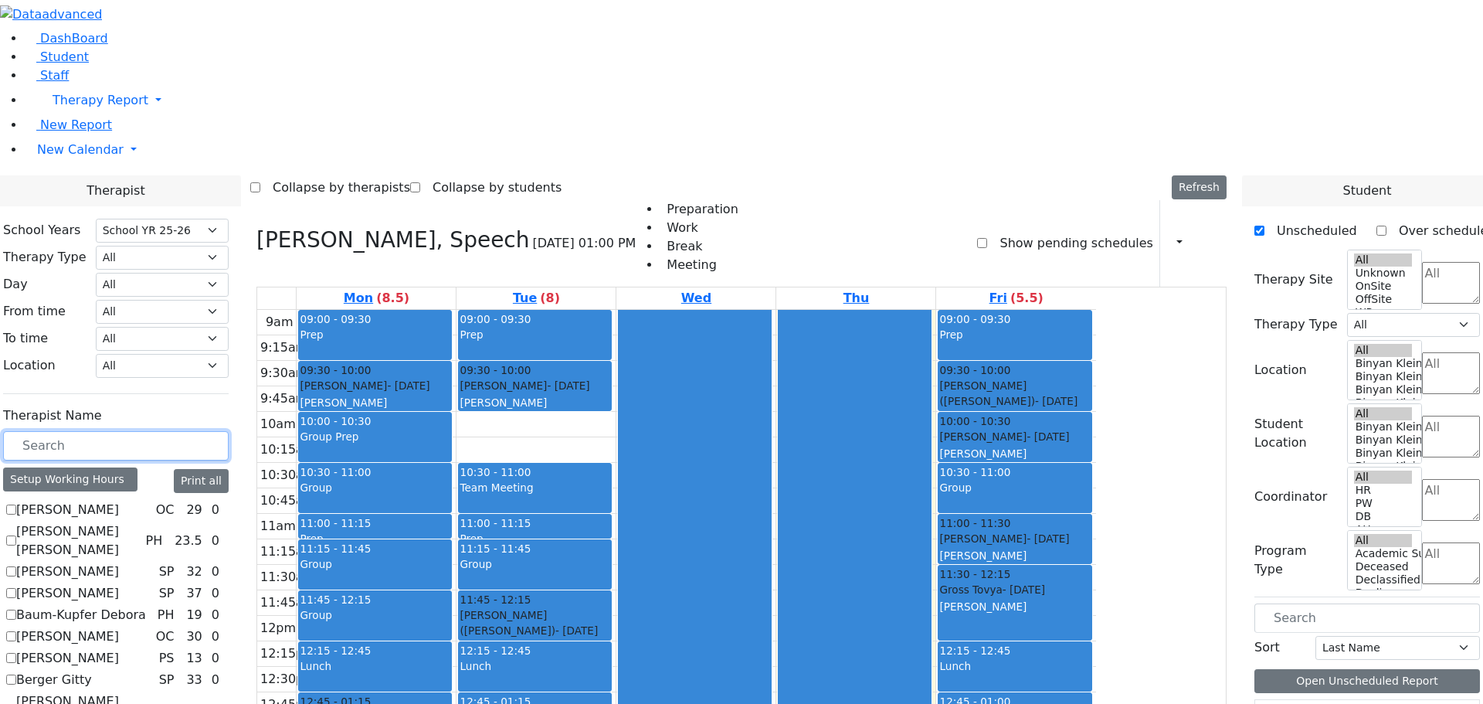
click at [229, 431] on input "text" at bounding box center [116, 445] width 226 height 29
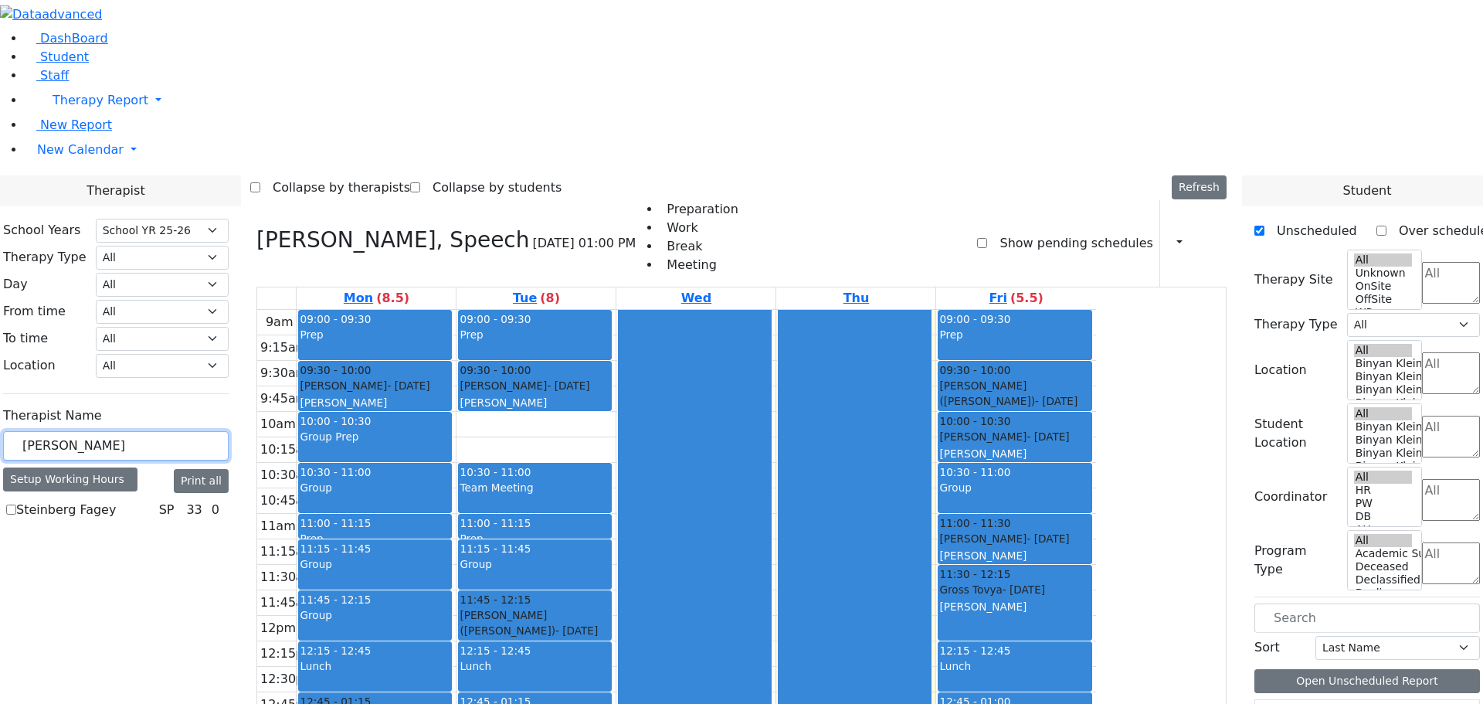
type input "[PERSON_NAME]"
click at [116, 500] on label "Steinberg Fagey" at bounding box center [66, 509] width 100 height 19
click at [16, 504] on input "Steinberg Fagey" at bounding box center [11, 509] width 10 height 10
checkbox input "true"
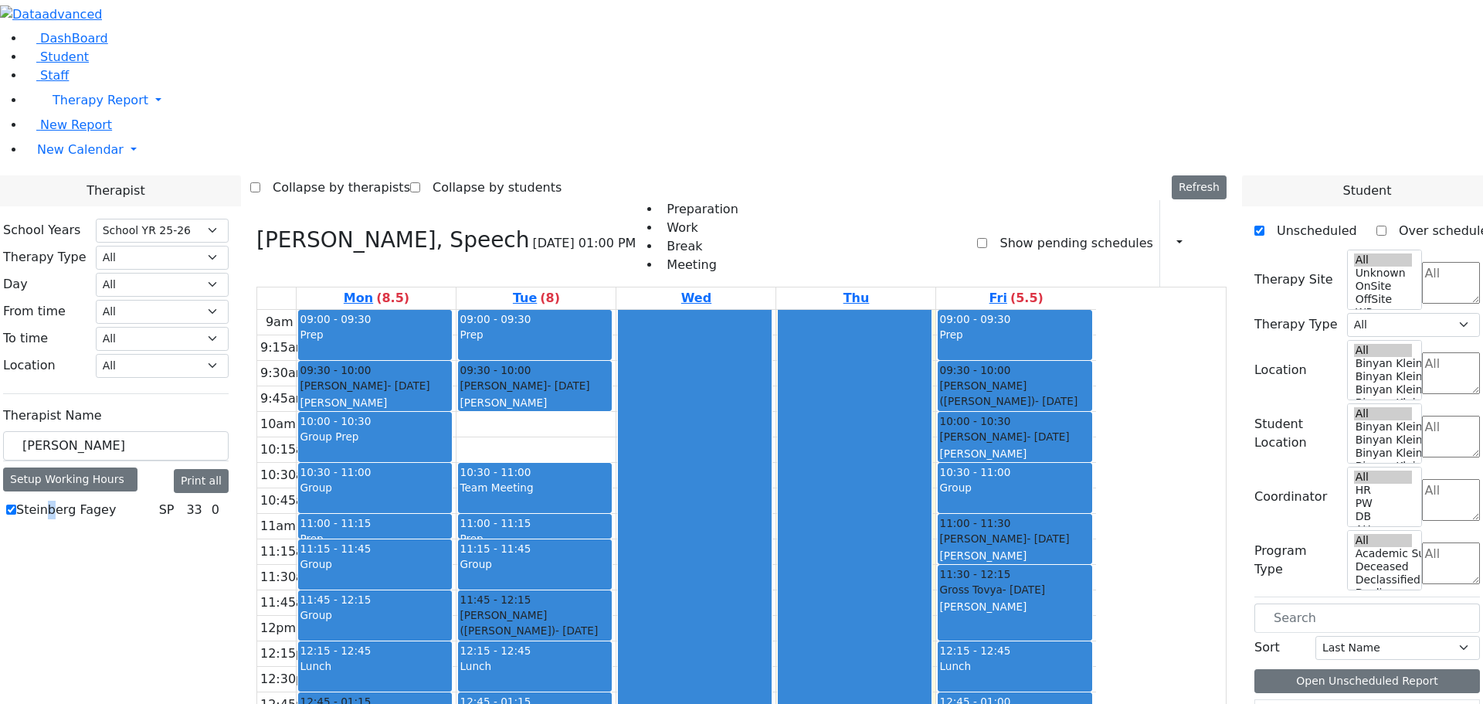
select select "3"
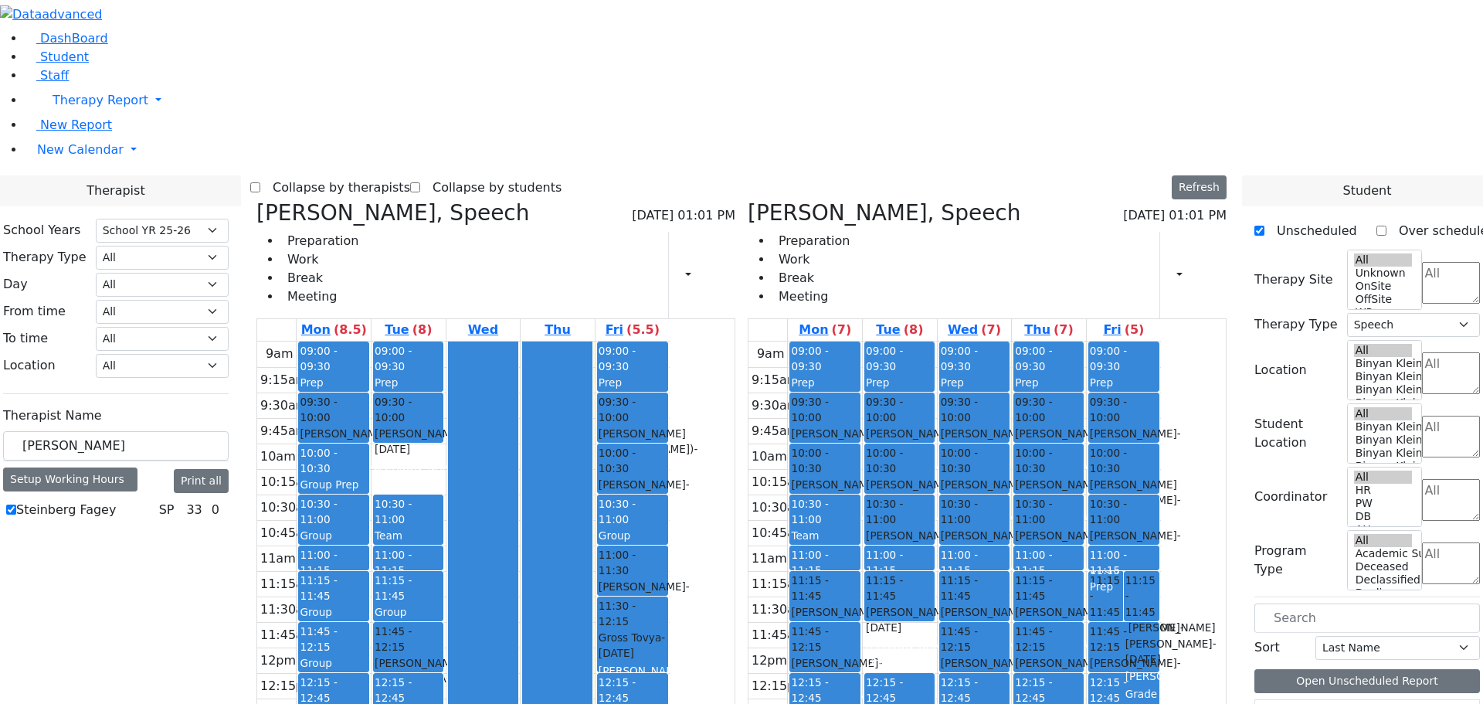
click at [748, 200] on icon at bounding box center [748, 212] width 0 height 25
select select
checkbox input "false"
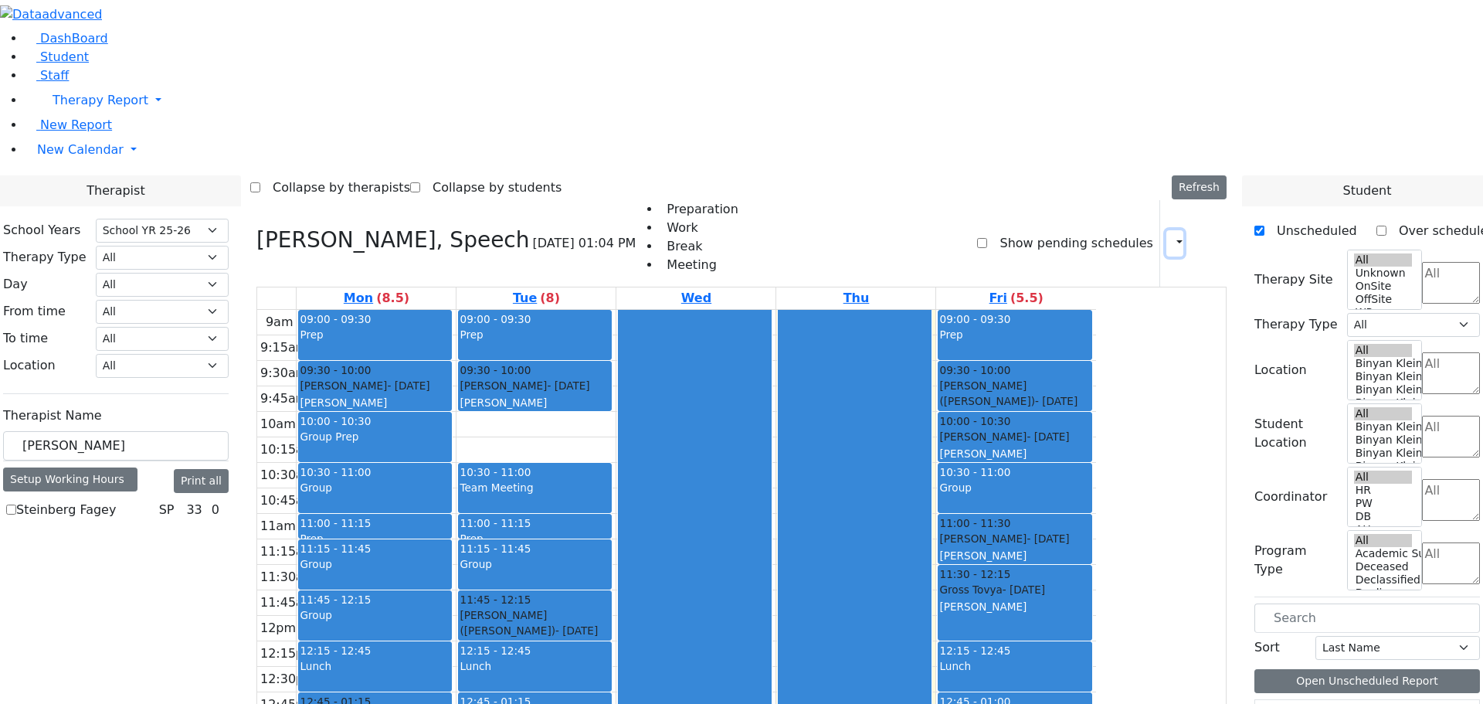
click at [1170, 236] on icon "button" at bounding box center [1170, 243] width 0 height 15
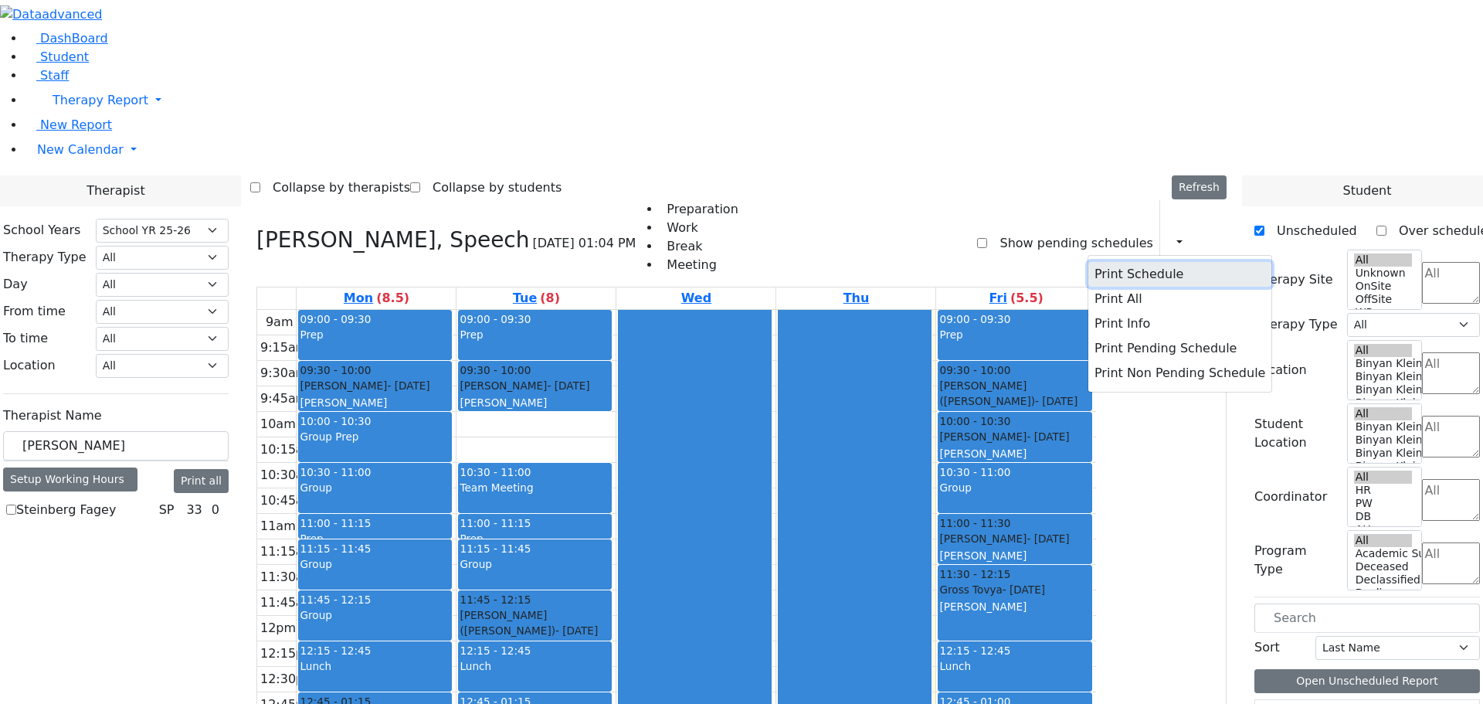
click at [1104, 262] on button "Print Schedule" at bounding box center [1179, 274] width 183 height 25
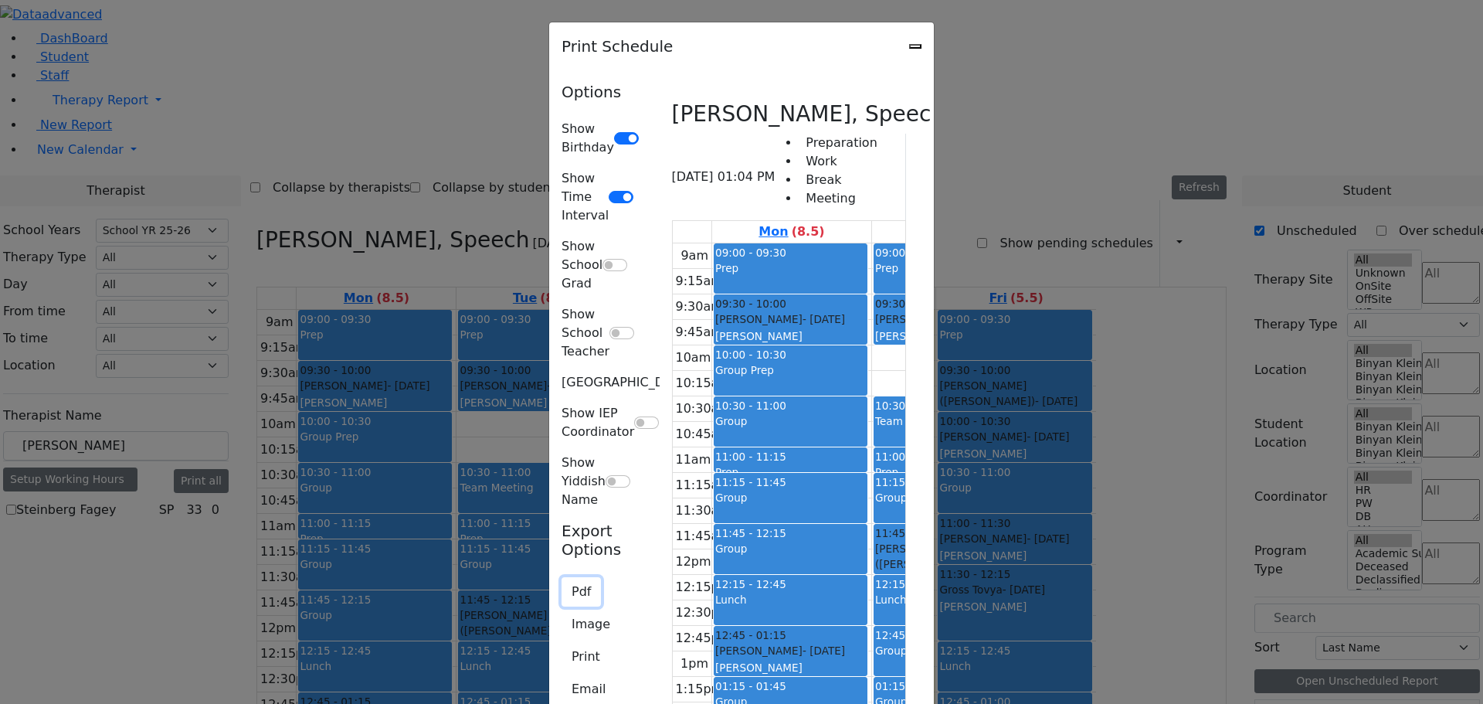
click at [561, 577] on button "Pdf" at bounding box center [580, 591] width 39 height 29
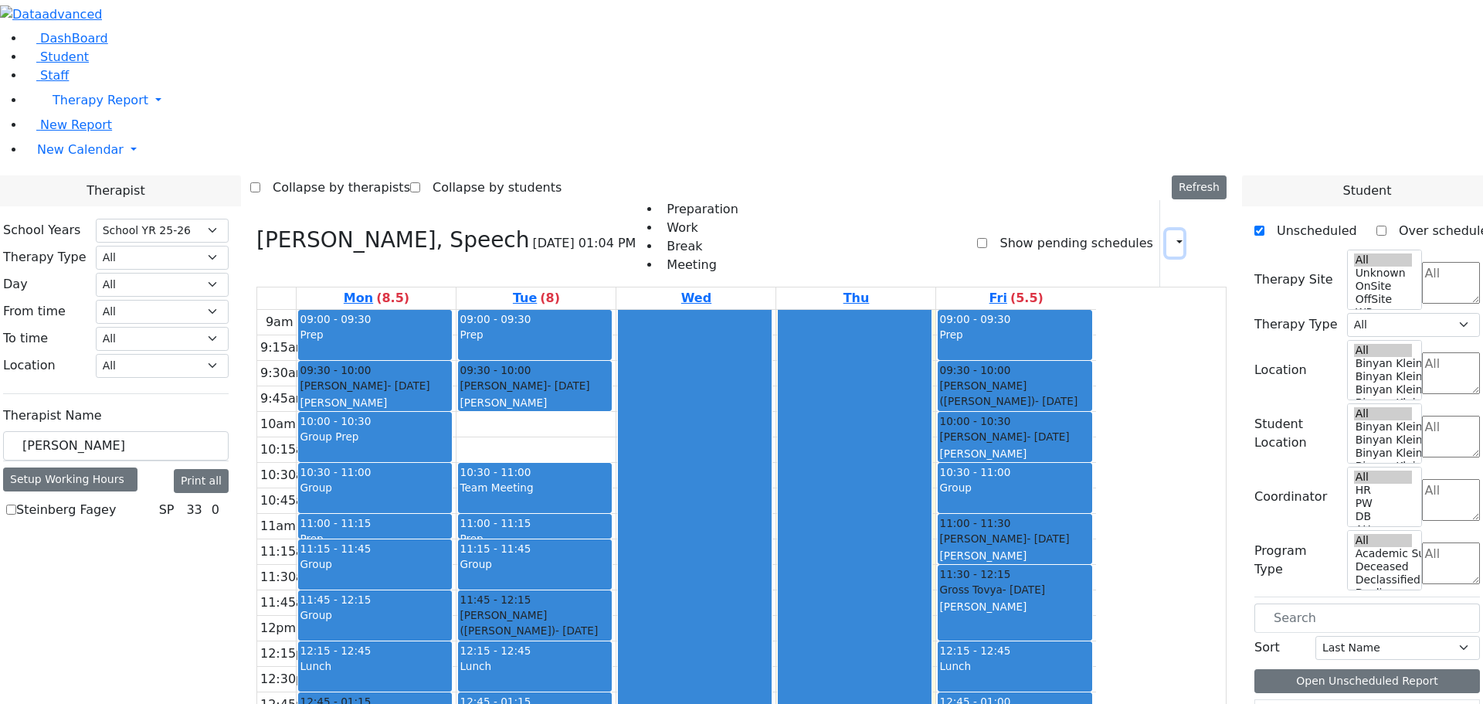
click at [1170, 236] on icon "button" at bounding box center [1170, 243] width 0 height 15
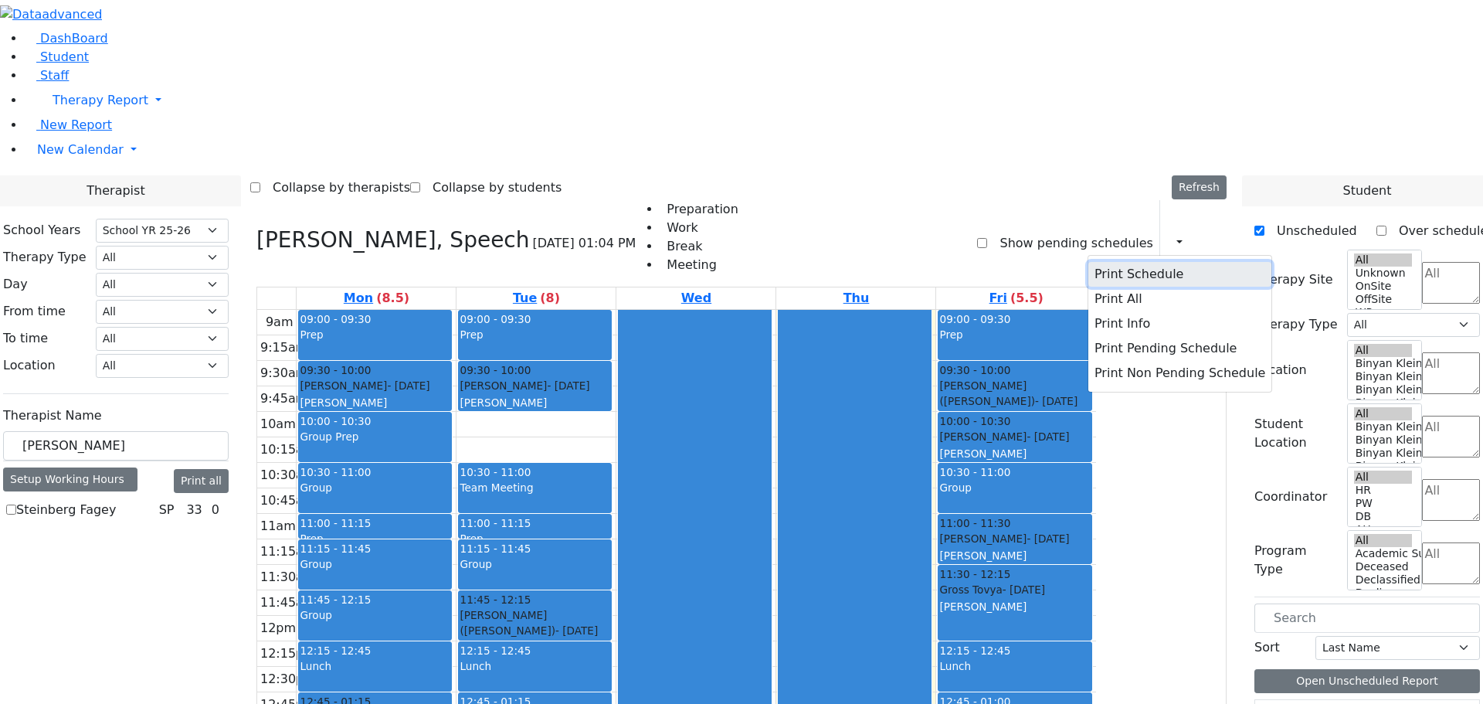
click at [1101, 262] on button "Print Schedule" at bounding box center [1179, 274] width 183 height 25
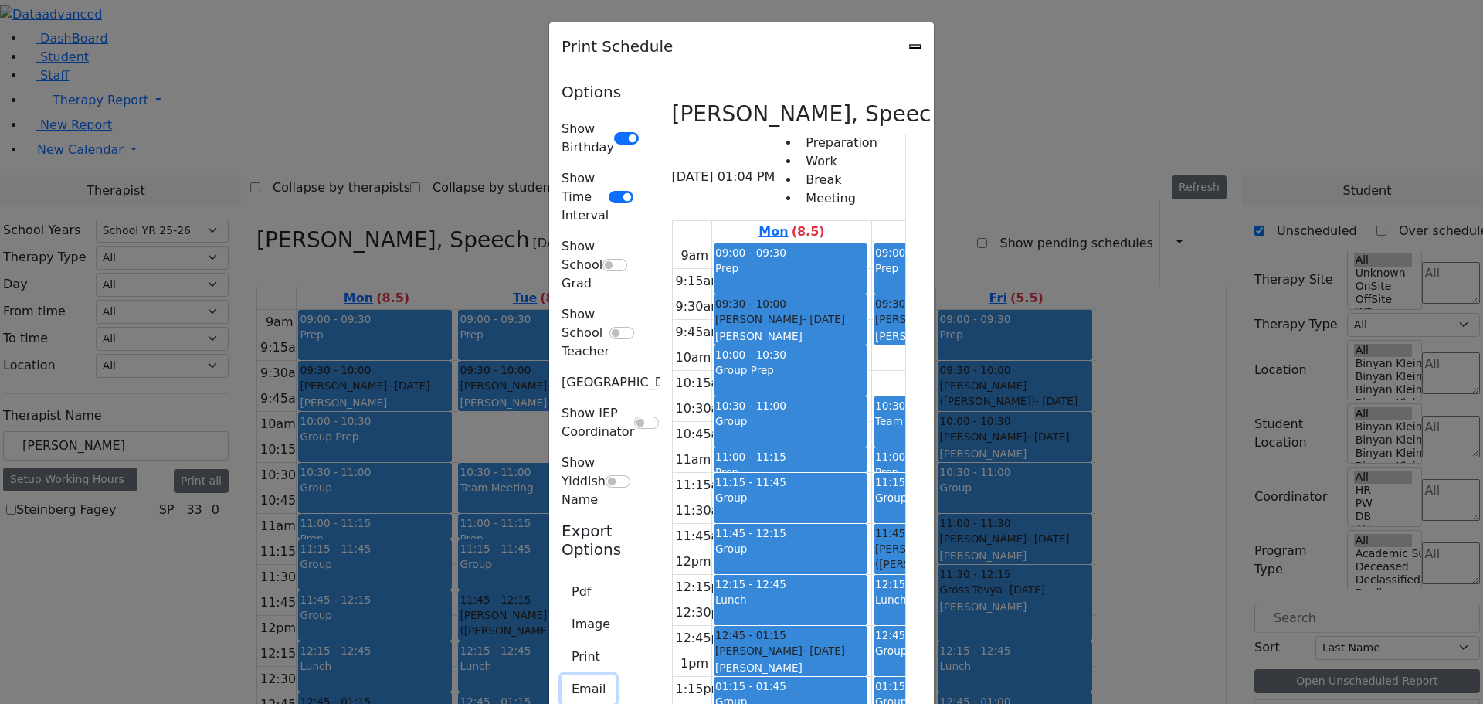
click at [561, 674] on button "Email" at bounding box center [588, 688] width 54 height 29
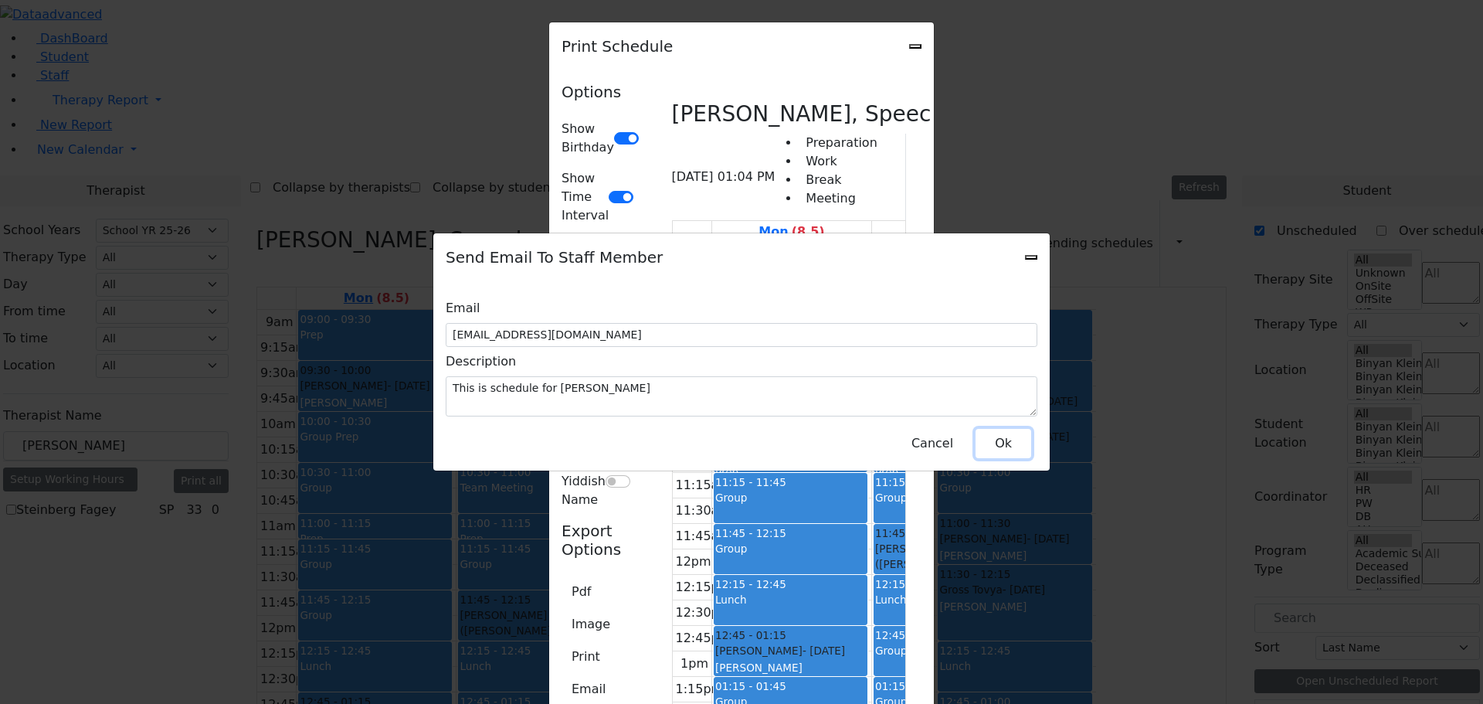
click at [1003, 437] on button "Ok" at bounding box center [1003, 443] width 56 height 29
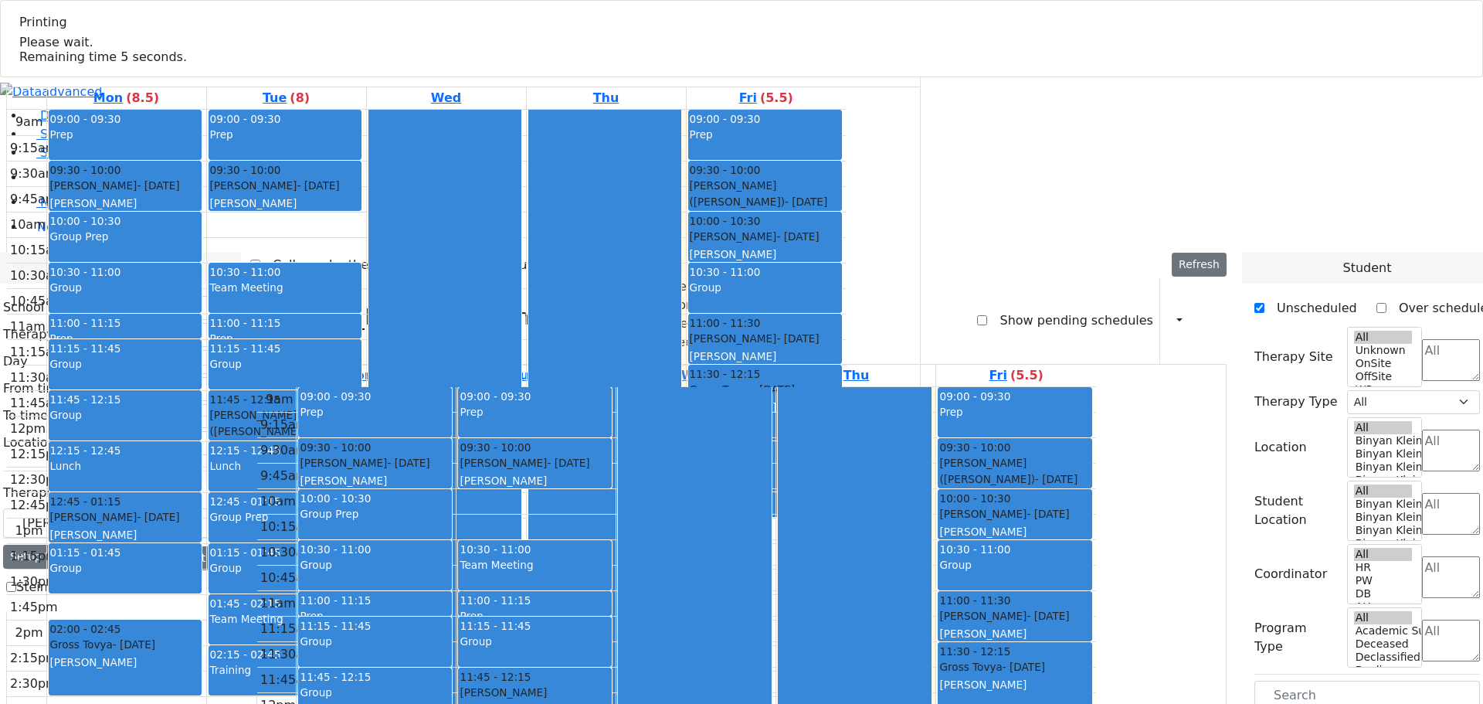
select select "212"
